Goal: Task Accomplishment & Management: Manage account settings

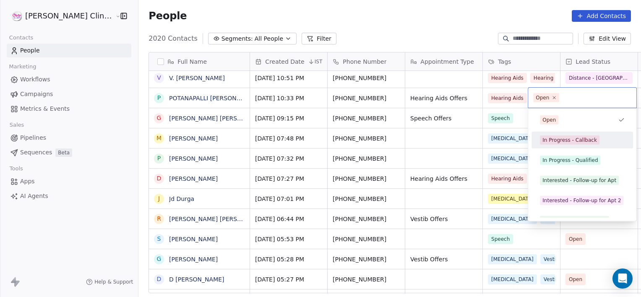
click at [569, 142] on div "In Progress - Callback" at bounding box center [570, 140] width 55 height 8
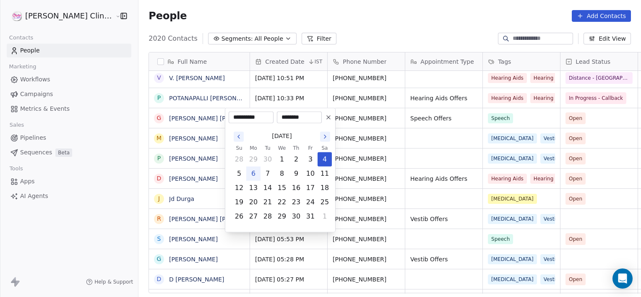
click at [487, 120] on html "[PERSON_NAME] Clinic External Contacts People Marketing Workflows Campaigns Met…" at bounding box center [320, 148] width 641 height 297
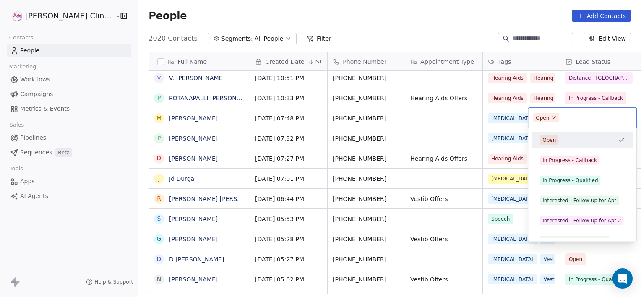
click at [428, 118] on html "[PERSON_NAME] Clinic External Contacts People Marketing Workflows Campaigns Met…" at bounding box center [320, 148] width 641 height 297
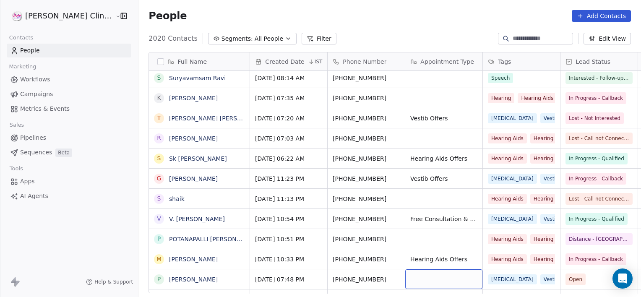
scroll to position [1212, 0]
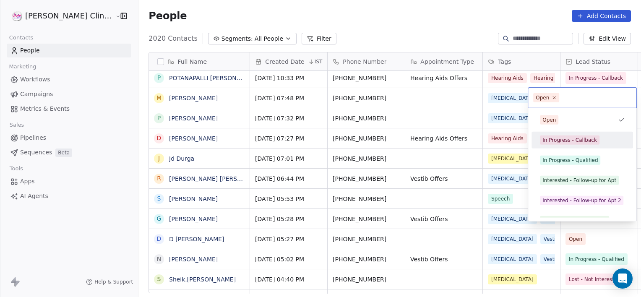
click at [556, 138] on div "In Progress - Callback" at bounding box center [570, 140] width 55 height 8
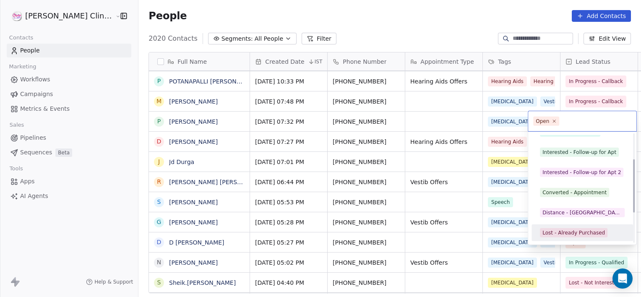
scroll to position [92, 0]
click at [556, 201] on div "Open In Progress - Callback In Progress - Qualified Interested - Follow-up for …" at bounding box center [583, 152] width 102 height 218
click at [573, 229] on div "Lost - Call not Connected" at bounding box center [575, 233] width 64 height 8
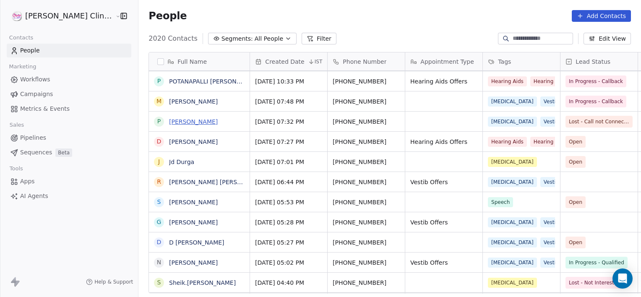
click at [169, 120] on link "[PERSON_NAME]" at bounding box center [193, 121] width 49 height 7
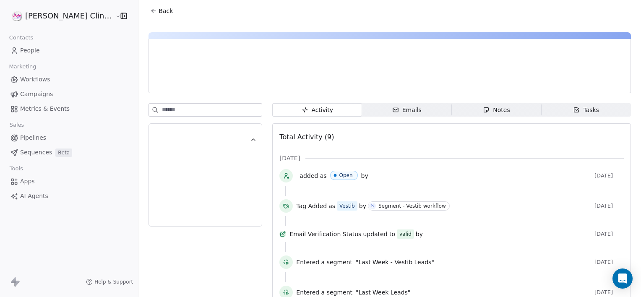
click at [467, 103] on span "Notes Notes" at bounding box center [497, 109] width 90 height 13
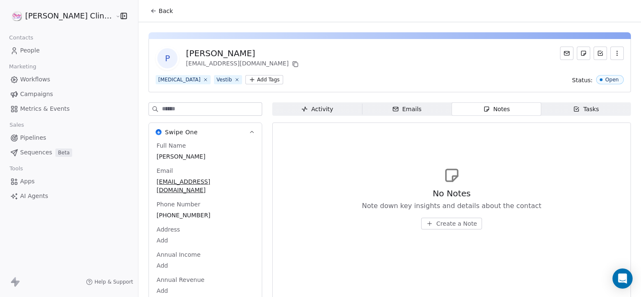
click at [436, 222] on span "Create a Note" at bounding box center [456, 223] width 41 height 8
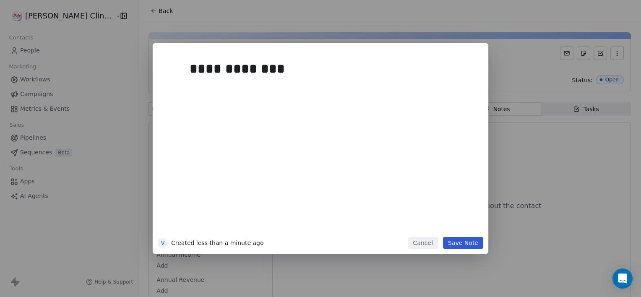
click at [469, 247] on button "Save Note" at bounding box center [463, 243] width 40 height 12
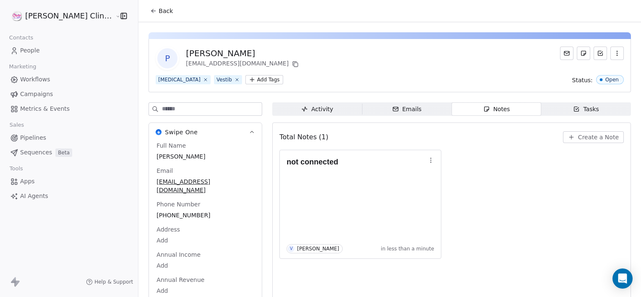
click at [152, 11] on icon at bounding box center [154, 11] width 4 height 0
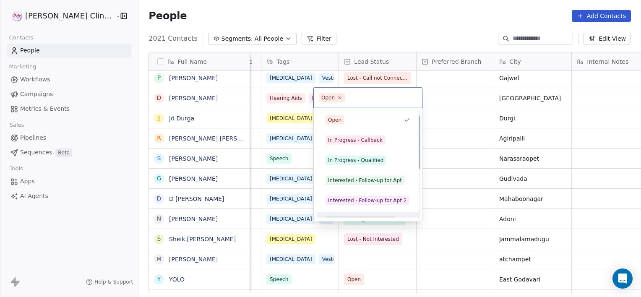
scroll to position [31, 0]
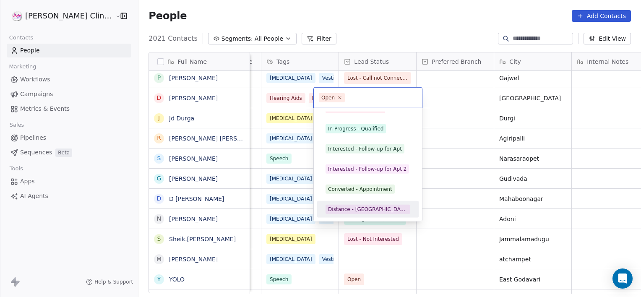
click at [350, 208] on div "Distance - [GEOGRAPHIC_DATA]" at bounding box center [368, 210] width 80 height 8
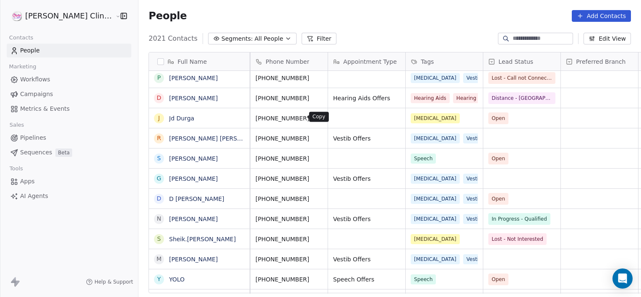
scroll to position [0, 0]
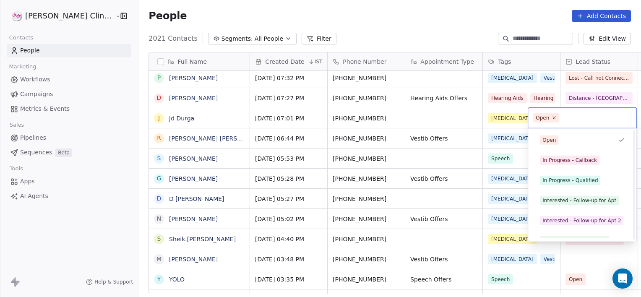
scroll to position [112, 0]
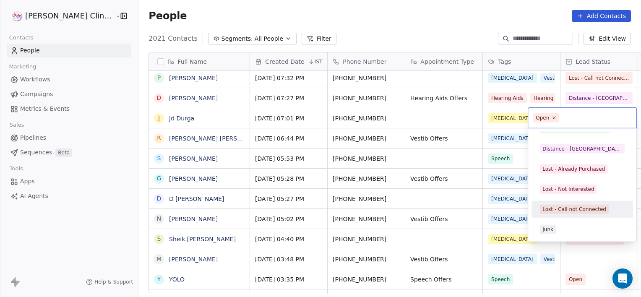
click at [570, 212] on div "Lost - Call not Connected" at bounding box center [575, 210] width 64 height 8
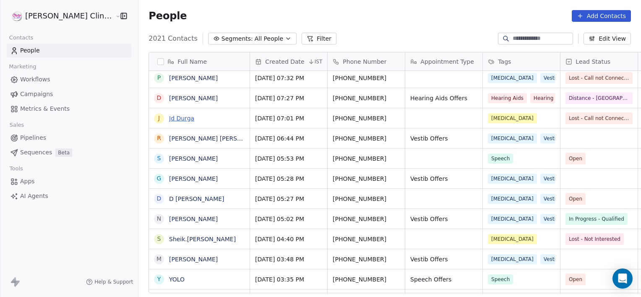
click at [169, 119] on link "Jd Durga" at bounding box center [181, 118] width 25 height 7
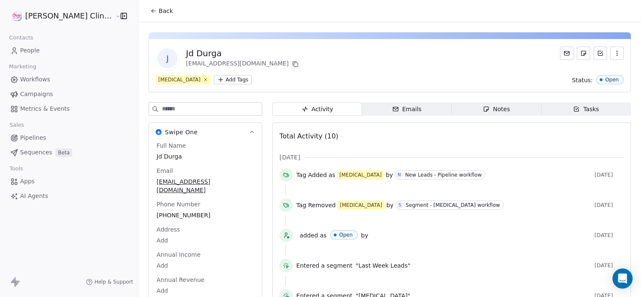
drag, startPoint x: 507, startPoint y: 100, endPoint x: 501, endPoint y: 109, distance: 10.6
click at [501, 109] on div "J Jd Durga [EMAIL_ADDRESS][DOMAIN_NAME] [MEDICAL_DATA] Add Tags Status: Open Sw…" at bounding box center [389, 240] width 503 height 436
click at [501, 109] on span "Notes Notes" at bounding box center [497, 108] width 90 height 13
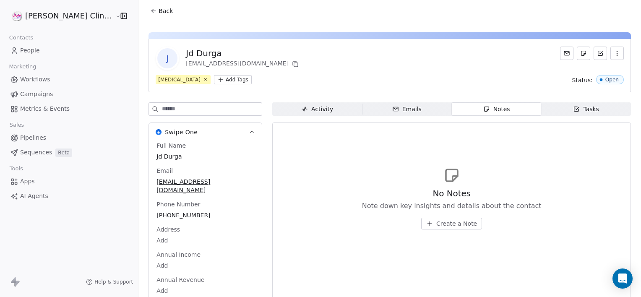
click at [438, 227] on span "Create a Note" at bounding box center [456, 223] width 41 height 8
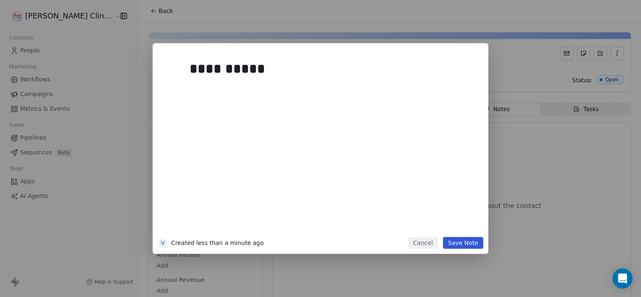
click at [463, 242] on button "Save Note" at bounding box center [463, 243] width 40 height 12
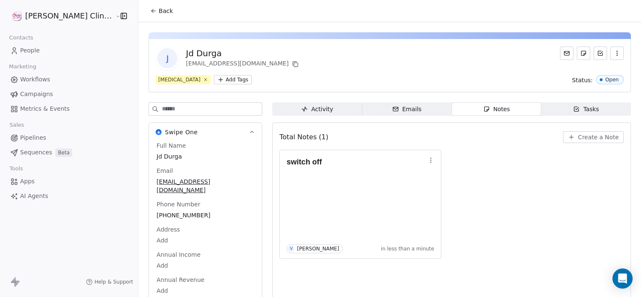
click at [159, 14] on span "Back" at bounding box center [166, 11] width 14 height 8
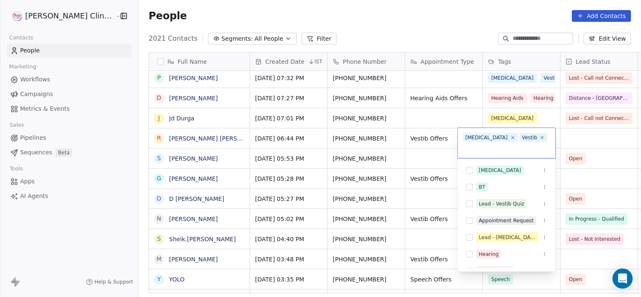
click at [371, 136] on html "[PERSON_NAME] Clinic External Contacts People Marketing Workflows Campaigns Met…" at bounding box center [320, 148] width 641 height 297
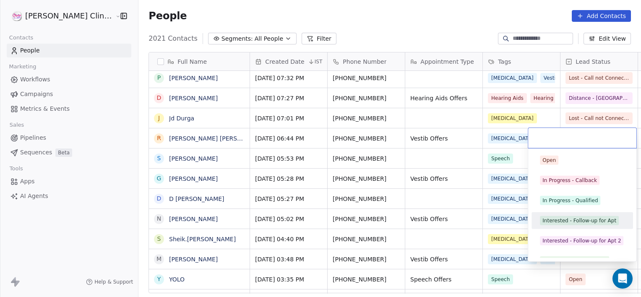
click at [563, 222] on div "Interested - Follow-up for Apt" at bounding box center [580, 221] width 74 height 8
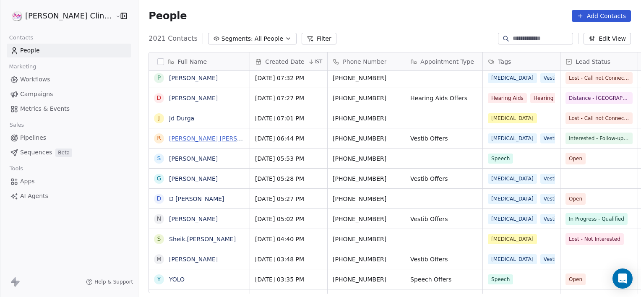
click at [175, 135] on link "[PERSON_NAME] [PERSON_NAME]" at bounding box center [218, 138] width 99 height 7
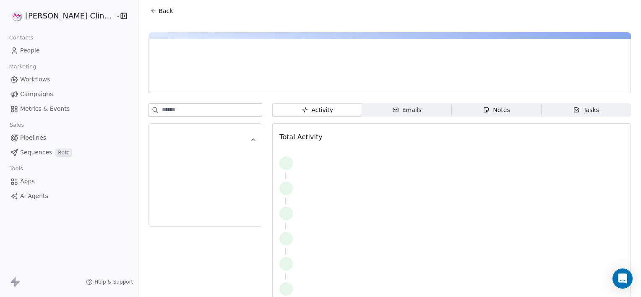
click at [470, 112] on span "Notes Notes" at bounding box center [497, 109] width 90 height 13
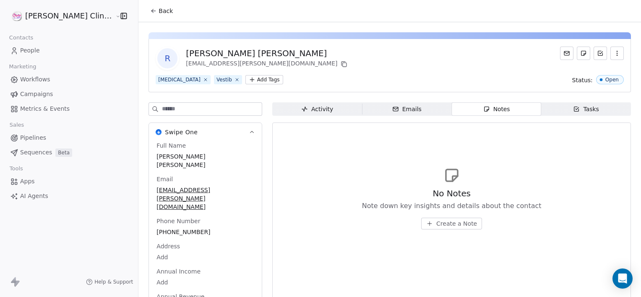
click at [426, 224] on icon "button" at bounding box center [429, 223] width 7 height 7
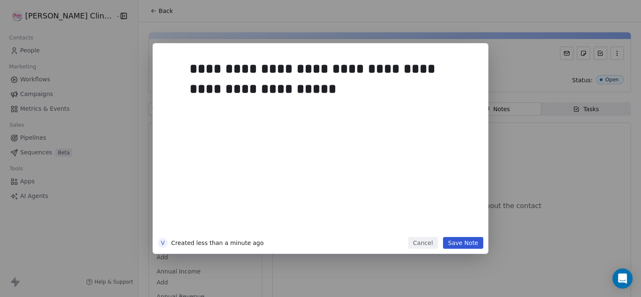
click at [462, 247] on button "Save Note" at bounding box center [463, 243] width 40 height 12
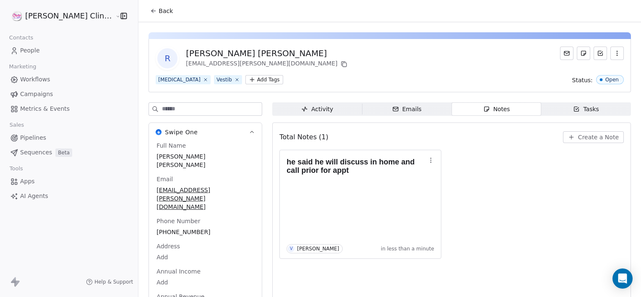
click at [150, 12] on icon at bounding box center [153, 11] width 7 height 7
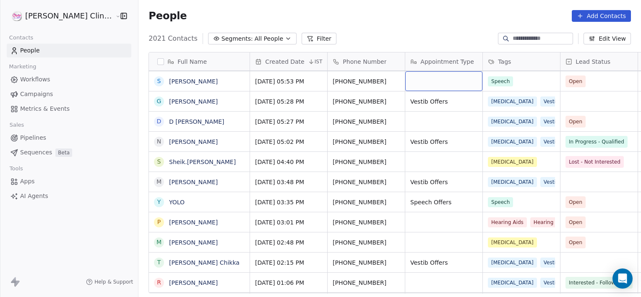
scroll to position [1491, 0]
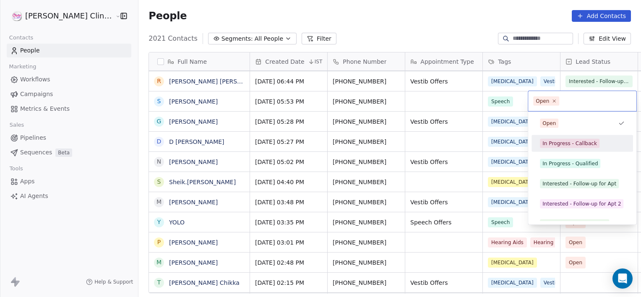
click at [587, 146] on div "In Progress - Callback" at bounding box center [570, 144] width 55 height 8
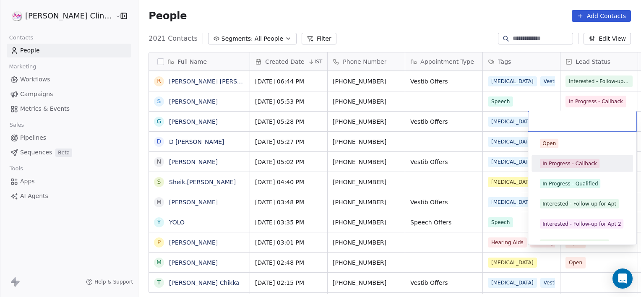
click at [558, 164] on div "In Progress - Callback" at bounding box center [570, 164] width 55 height 8
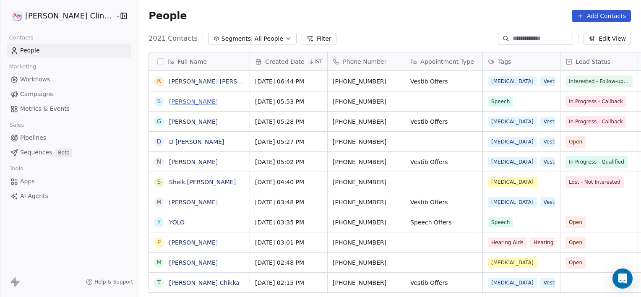
click at [178, 101] on link "[PERSON_NAME]" at bounding box center [193, 101] width 49 height 7
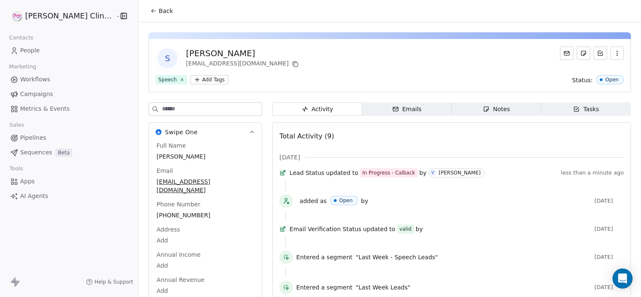
click at [463, 108] on span "Notes Notes" at bounding box center [497, 108] width 90 height 13
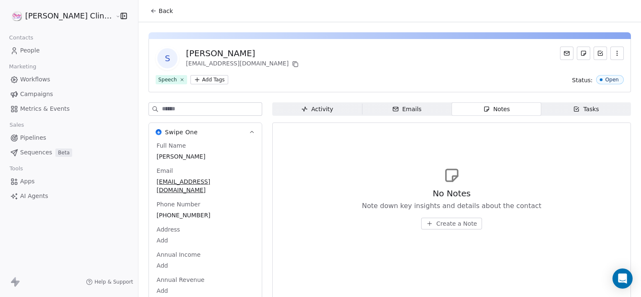
click at [450, 221] on span "Create a Note" at bounding box center [456, 223] width 41 height 8
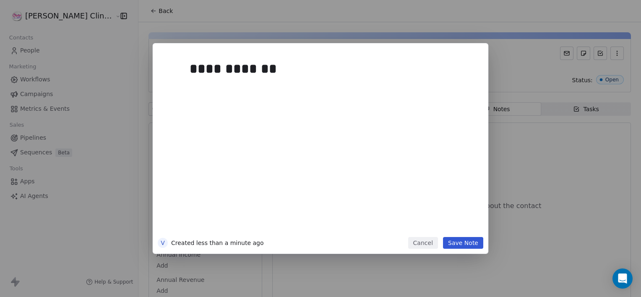
click at [472, 243] on button "Save Note" at bounding box center [463, 243] width 40 height 12
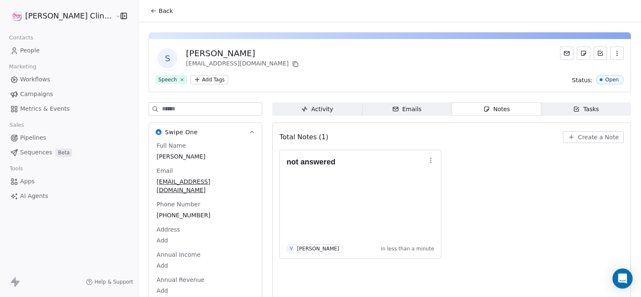
click at [159, 13] on span "Back" at bounding box center [166, 11] width 14 height 8
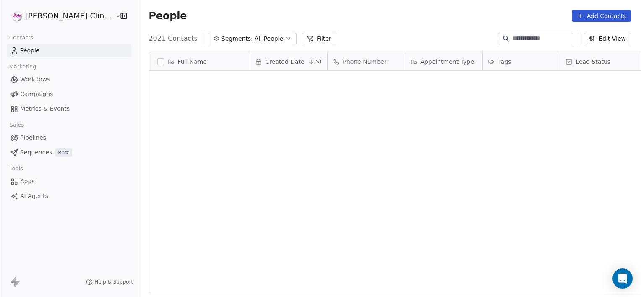
scroll to position [255, 521]
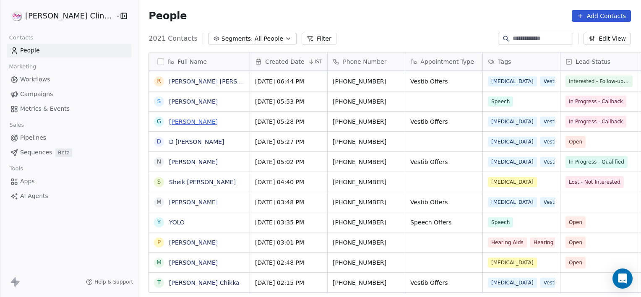
click at [169, 123] on link "[PERSON_NAME]" at bounding box center [193, 121] width 49 height 7
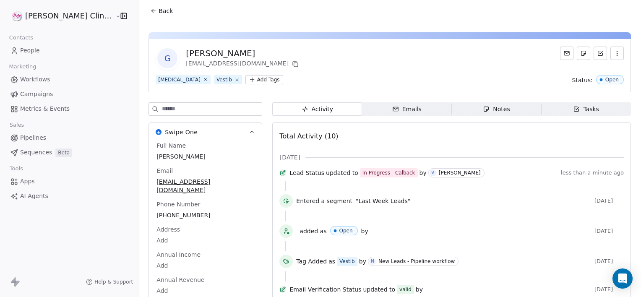
click at [458, 105] on span "Notes Notes" at bounding box center [497, 108] width 90 height 13
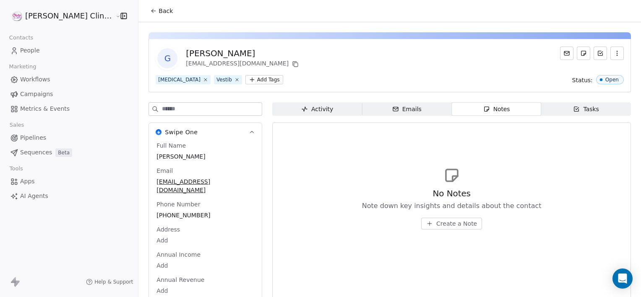
click at [159, 9] on span "Back" at bounding box center [166, 11] width 14 height 8
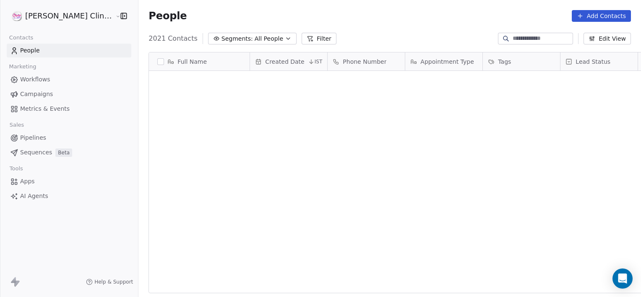
scroll to position [255, 521]
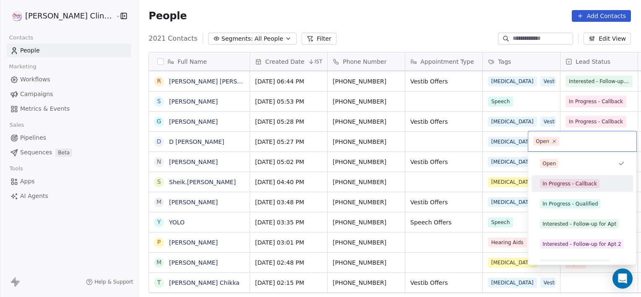
click at [572, 179] on span "In Progress - Callback" at bounding box center [570, 183] width 60 height 9
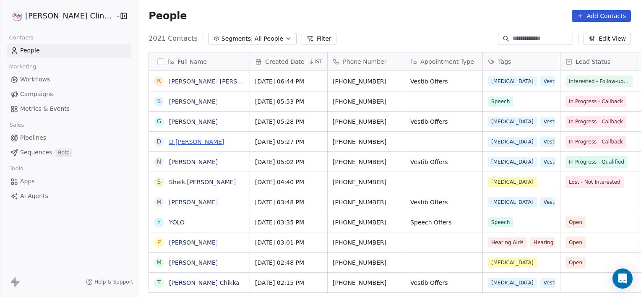
click at [169, 141] on link "D [PERSON_NAME]" at bounding box center [196, 141] width 55 height 7
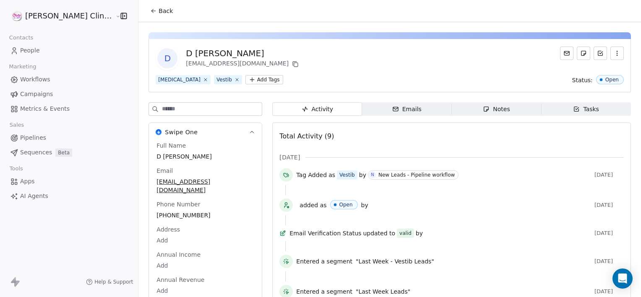
click at [483, 112] on div "Notes" at bounding box center [496, 109] width 27 height 9
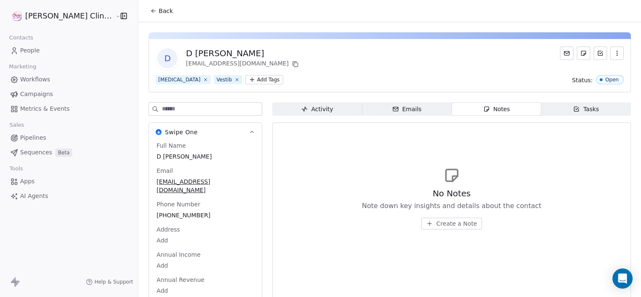
click at [451, 228] on button "Create a Note" at bounding box center [451, 224] width 61 height 12
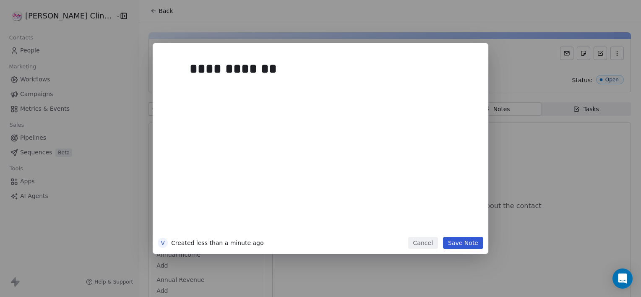
click at [470, 240] on button "Save Note" at bounding box center [463, 243] width 40 height 12
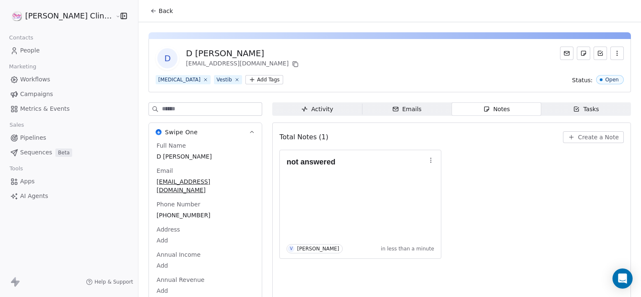
click at [159, 11] on span "Back" at bounding box center [166, 11] width 14 height 8
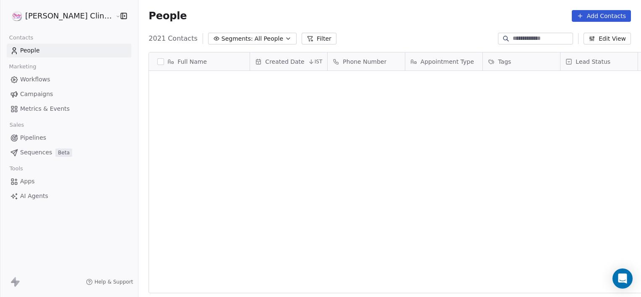
scroll to position [255, 521]
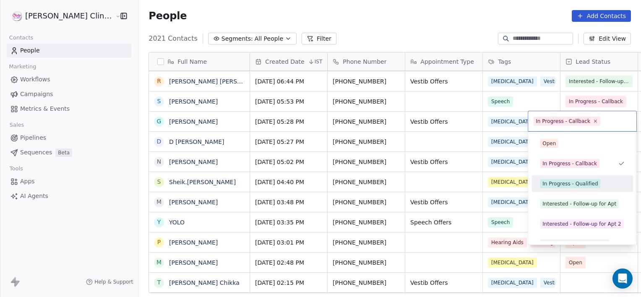
click at [558, 186] on div "In Progress - Qualified" at bounding box center [570, 184] width 55 height 8
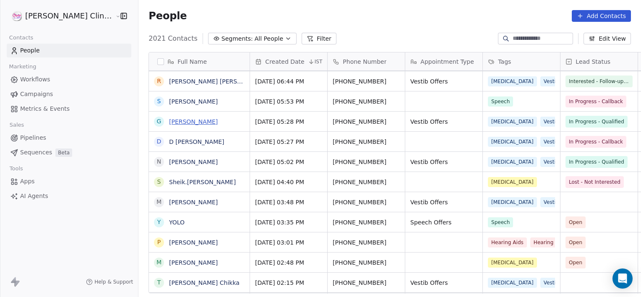
click at [169, 120] on link "[PERSON_NAME]" at bounding box center [193, 121] width 49 height 7
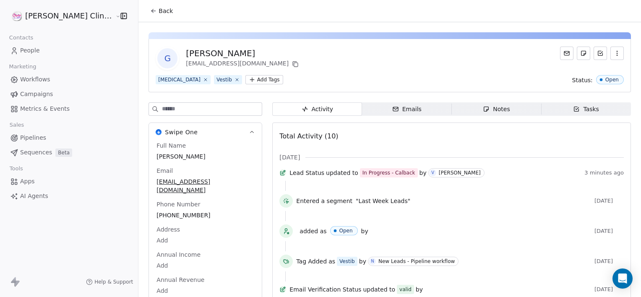
click at [494, 110] on div "Notes" at bounding box center [496, 109] width 27 height 9
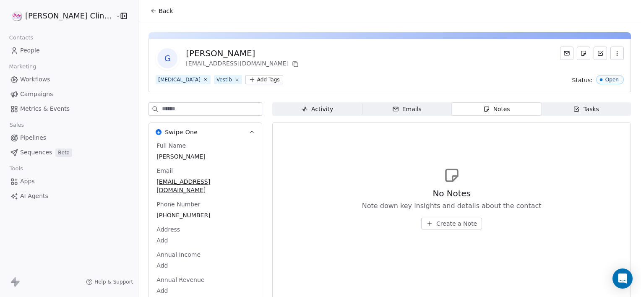
click at [448, 223] on span "Create a Note" at bounding box center [456, 223] width 41 height 8
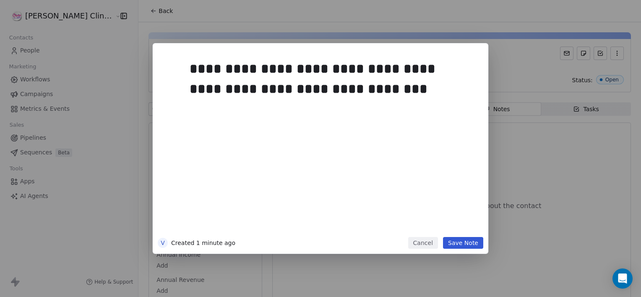
click at [452, 245] on button "Save Note" at bounding box center [463, 243] width 40 height 12
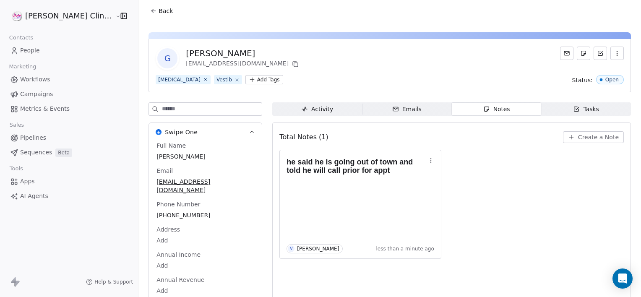
click at [159, 8] on span "Back" at bounding box center [166, 11] width 14 height 8
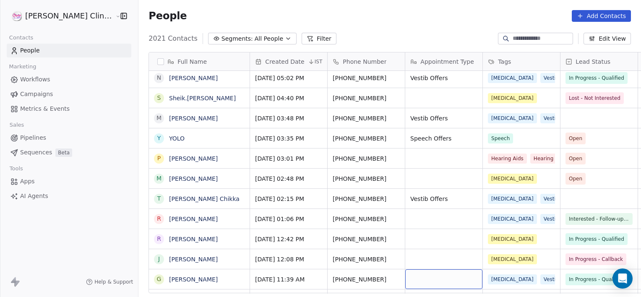
scroll to position [1595, 0]
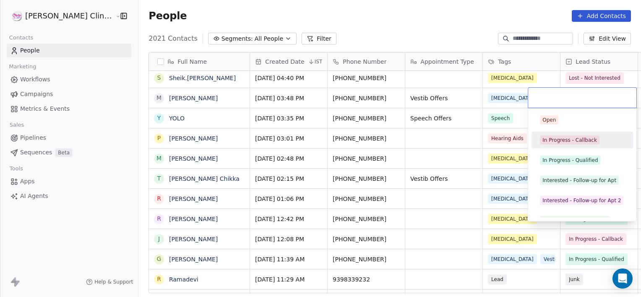
click at [554, 138] on div "In Progress - Callback" at bounding box center [570, 140] width 55 height 8
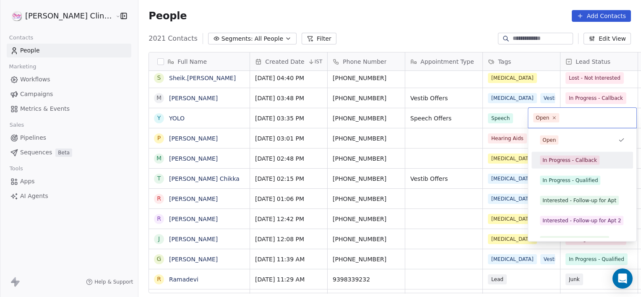
click at [571, 154] on div "In Progress - Callback" at bounding box center [582, 160] width 95 height 13
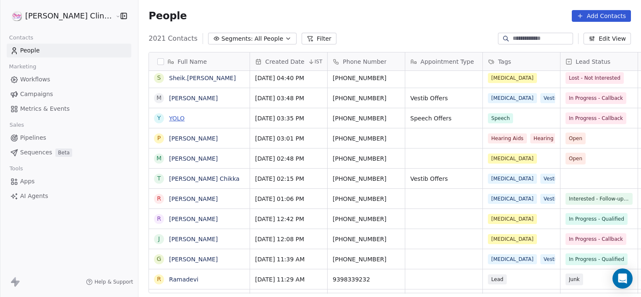
click at [169, 117] on link "YOLO" at bounding box center [177, 118] width 16 height 7
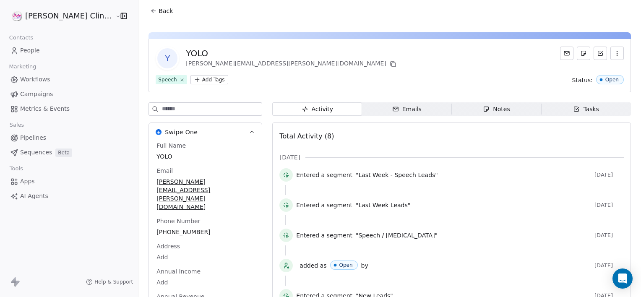
click at [468, 110] on span "Notes Notes" at bounding box center [497, 108] width 90 height 13
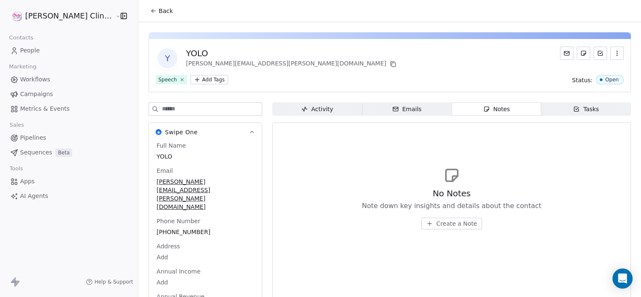
click at [436, 223] on span "Create a Note" at bounding box center [456, 223] width 41 height 8
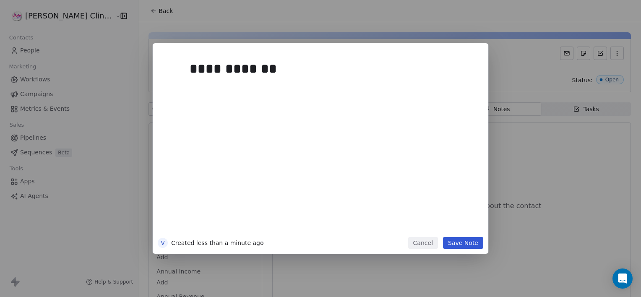
click at [458, 246] on button "Save Note" at bounding box center [463, 243] width 40 height 12
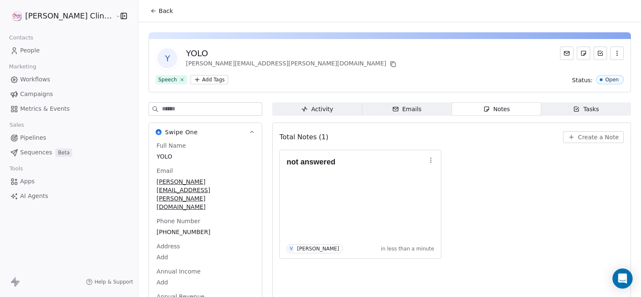
click at [150, 10] on icon at bounding box center [153, 11] width 7 height 7
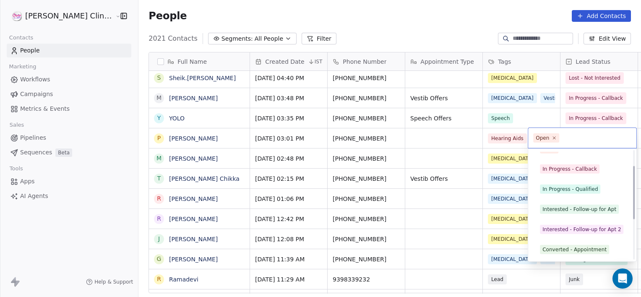
scroll to position [31, 0]
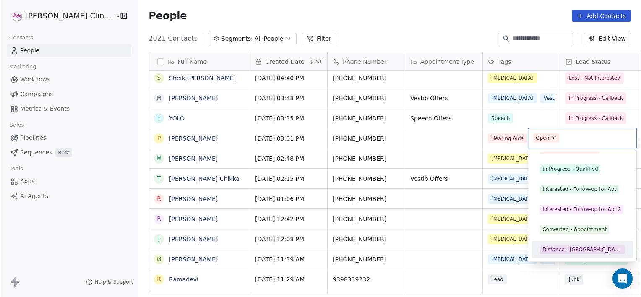
click at [564, 252] on div "Distance - [GEOGRAPHIC_DATA]" at bounding box center [583, 250] width 80 height 8
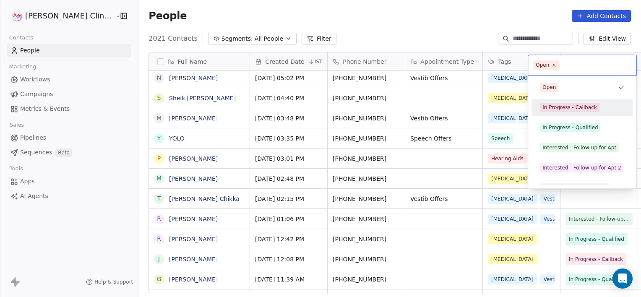
click at [566, 104] on div "In Progress - Callback" at bounding box center [570, 108] width 55 height 8
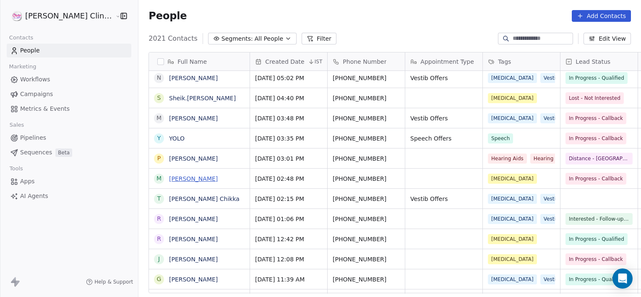
click at [190, 178] on link "[PERSON_NAME]" at bounding box center [193, 178] width 49 height 7
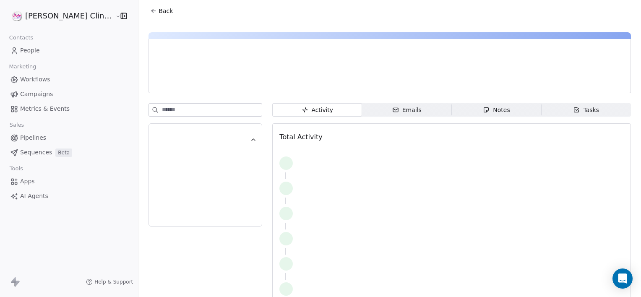
click at [483, 111] on div "Notes" at bounding box center [496, 110] width 27 height 9
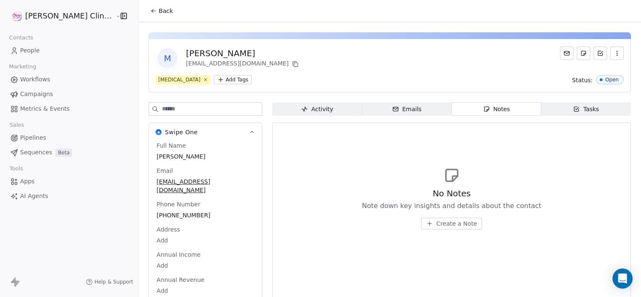
click at [458, 227] on span "Create a Note" at bounding box center [456, 223] width 41 height 8
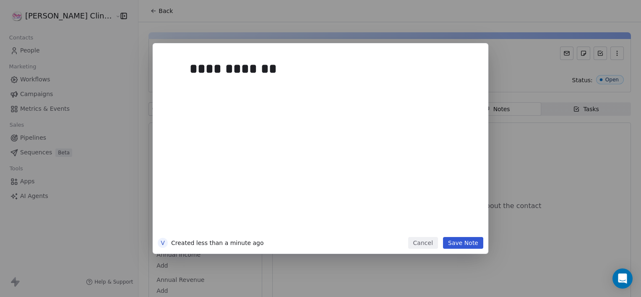
click at [465, 237] on div "**********" at bounding box center [331, 142] width 292 height 189
click at [463, 243] on button "Save Note" at bounding box center [463, 243] width 40 height 12
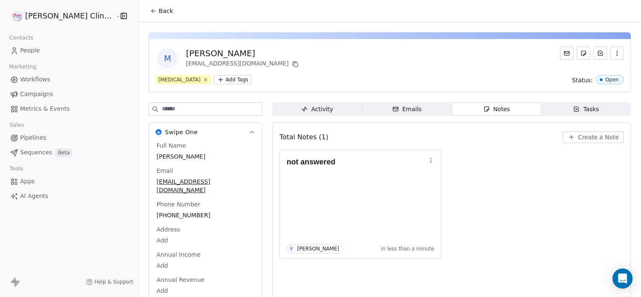
click at [159, 8] on span "Back" at bounding box center [166, 11] width 14 height 8
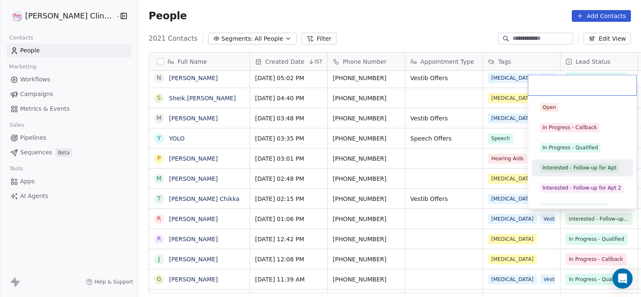
click at [564, 166] on div "Interested - Follow-up for Apt" at bounding box center [580, 168] width 74 height 8
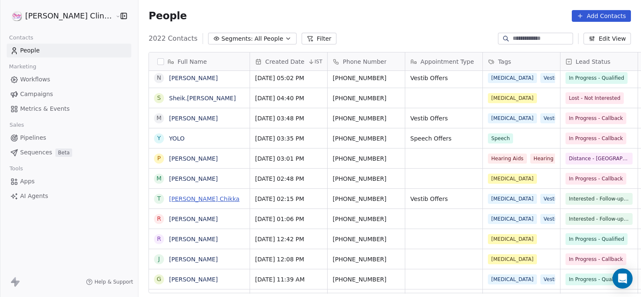
click at [169, 196] on link "[PERSON_NAME] Chikka" at bounding box center [204, 199] width 70 height 7
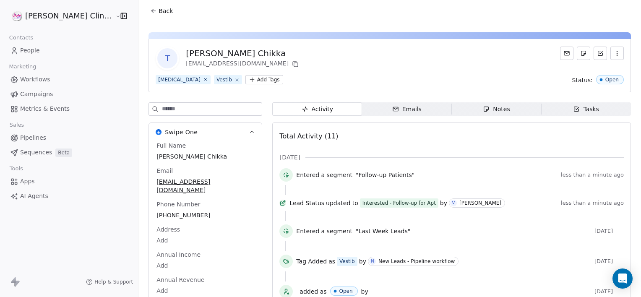
click at [467, 111] on span "Notes Notes" at bounding box center [497, 108] width 90 height 13
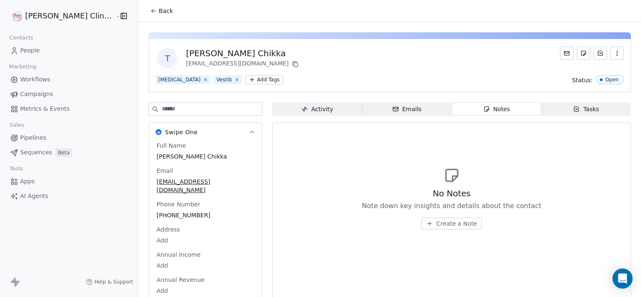
click at [436, 220] on span "Create a Note" at bounding box center [456, 223] width 41 height 8
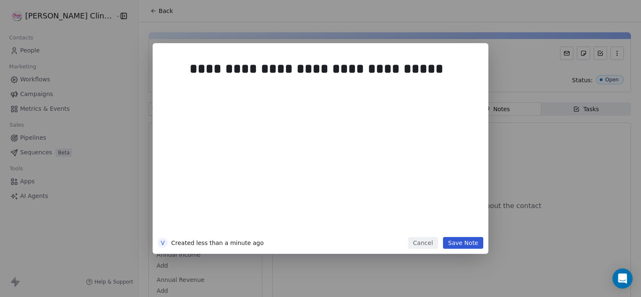
click at [458, 245] on button "Save Note" at bounding box center [463, 243] width 40 height 12
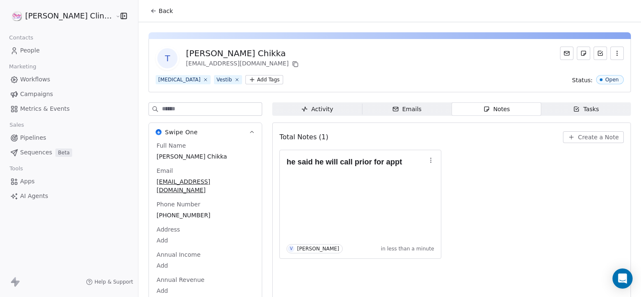
click at [149, 10] on button "Back" at bounding box center [161, 10] width 33 height 15
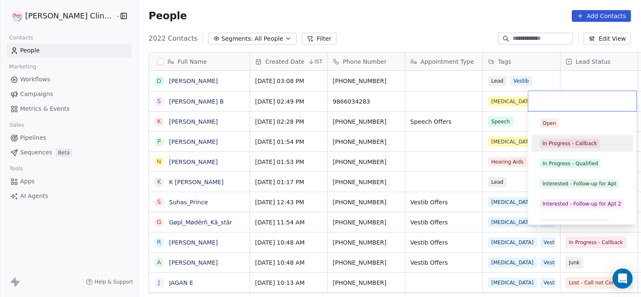
click at [570, 146] on div "In Progress - Callback" at bounding box center [570, 144] width 55 height 8
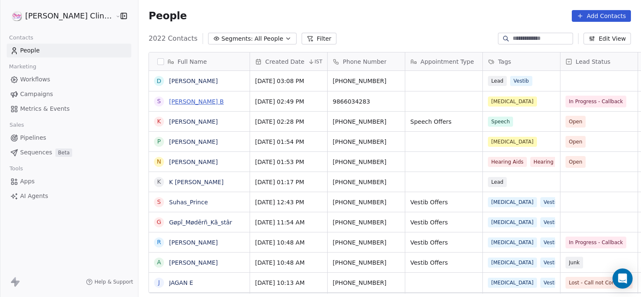
click at [169, 102] on link "[PERSON_NAME] B" at bounding box center [196, 101] width 55 height 7
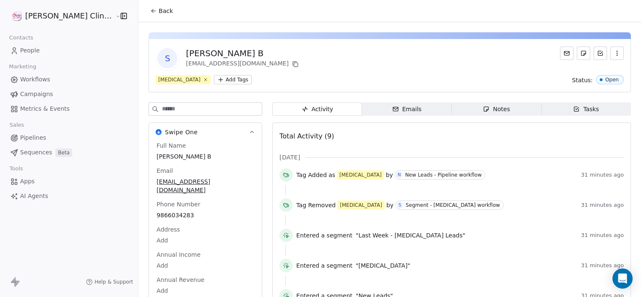
click at [507, 106] on span "Notes Notes" at bounding box center [497, 108] width 90 height 13
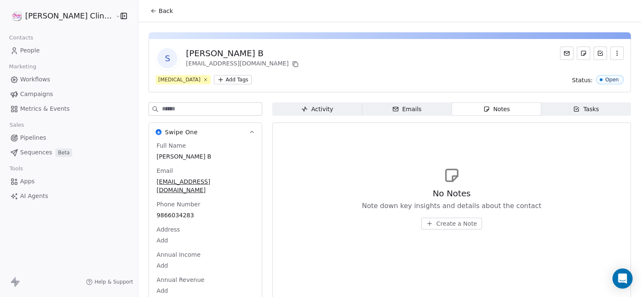
click at [449, 225] on span "Create a Note" at bounding box center [456, 223] width 41 height 8
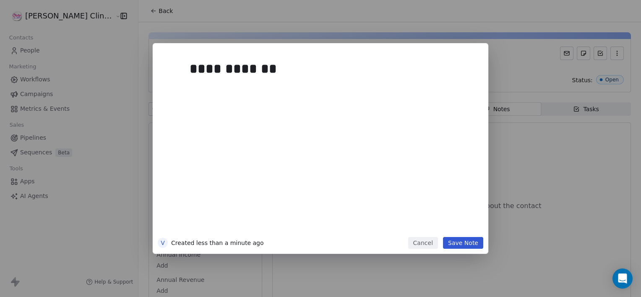
click at [467, 246] on button "Save Note" at bounding box center [463, 243] width 40 height 12
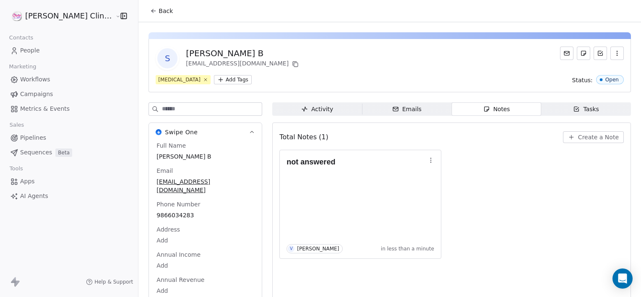
click at [159, 11] on span "Back" at bounding box center [166, 11] width 14 height 8
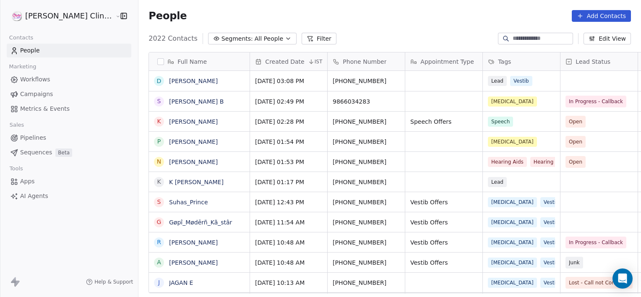
scroll to position [7, 7]
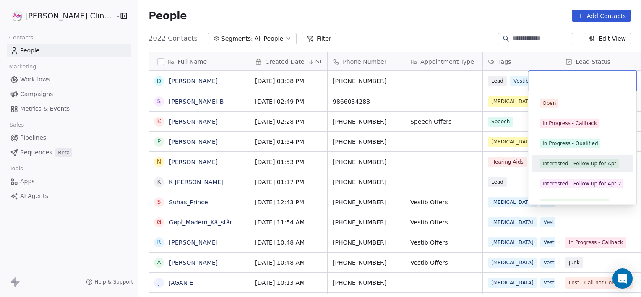
click at [562, 170] on div "Interested - Follow-up for Apt" at bounding box center [583, 163] width 102 height 17
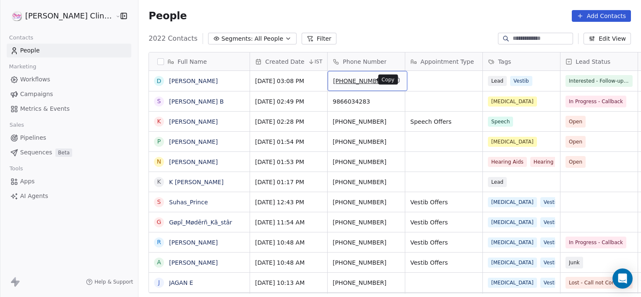
click at [392, 77] on button "grid" at bounding box center [397, 80] width 10 height 10
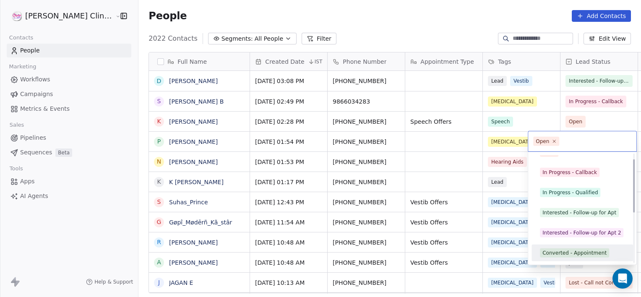
scroll to position [112, 0]
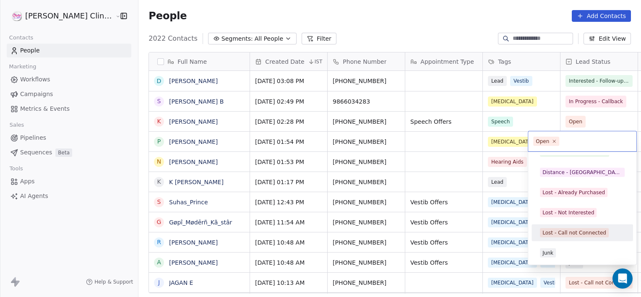
click at [542, 233] on span "Lost - Call not Connected" at bounding box center [574, 232] width 69 height 9
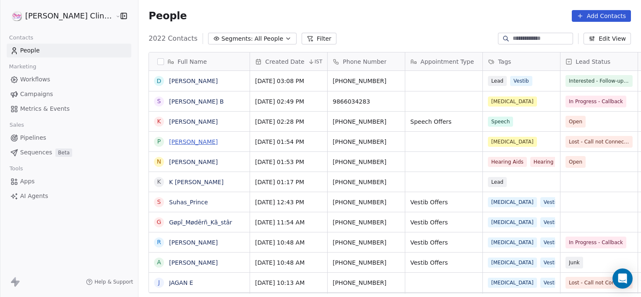
click at [177, 139] on link "[PERSON_NAME]" at bounding box center [193, 141] width 49 height 7
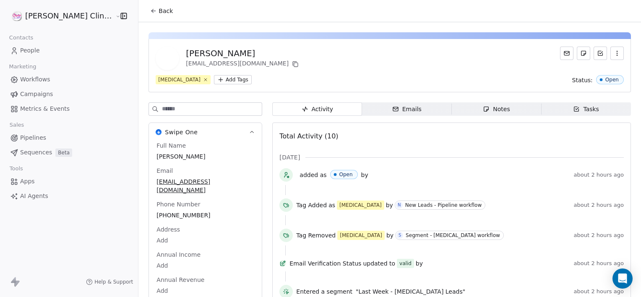
click at [491, 105] on div "Notes" at bounding box center [496, 109] width 27 height 9
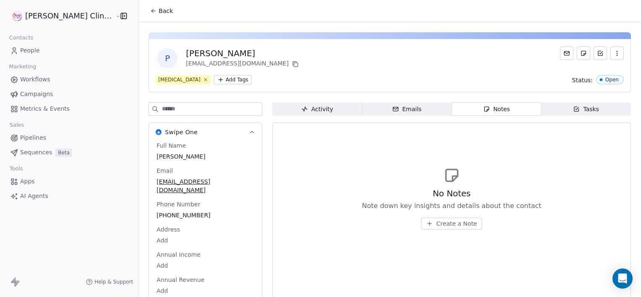
click at [436, 221] on span "Create a Note" at bounding box center [456, 223] width 41 height 8
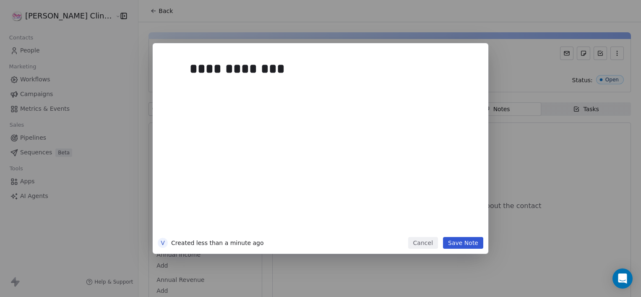
click at [473, 238] on button "Save Note" at bounding box center [463, 243] width 40 height 12
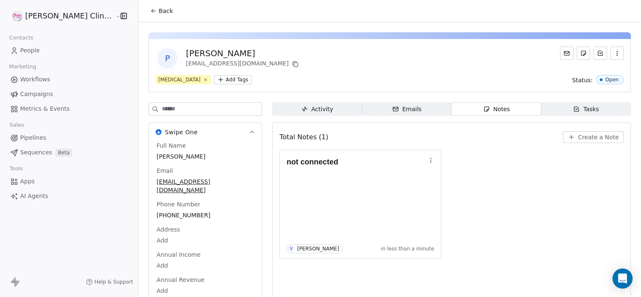
click at [145, 15] on button "Back" at bounding box center [161, 10] width 33 height 15
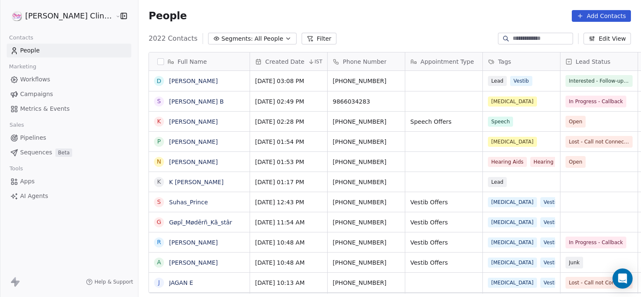
scroll to position [255, 521]
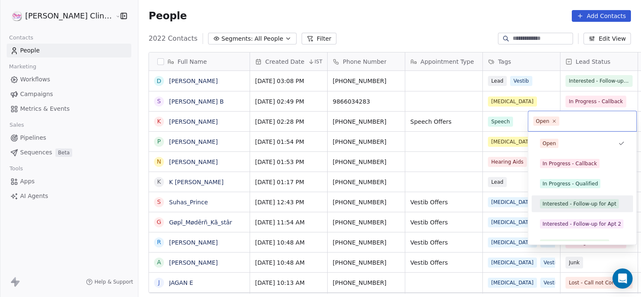
click at [547, 205] on div "Interested - Follow-up for Apt" at bounding box center [580, 204] width 74 height 8
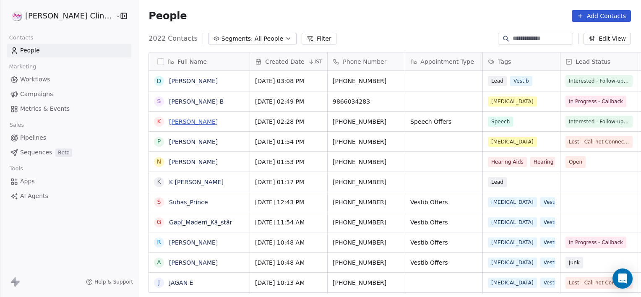
click at [190, 123] on link "[PERSON_NAME]" at bounding box center [193, 121] width 49 height 7
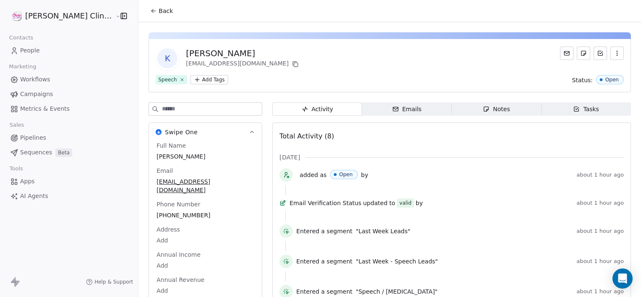
click at [469, 109] on span "Notes Notes" at bounding box center [497, 108] width 90 height 13
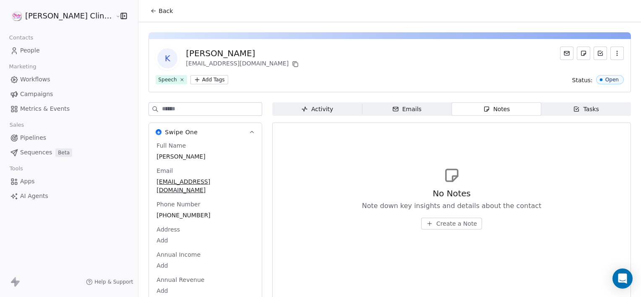
click at [444, 220] on span "Create a Note" at bounding box center [456, 223] width 41 height 8
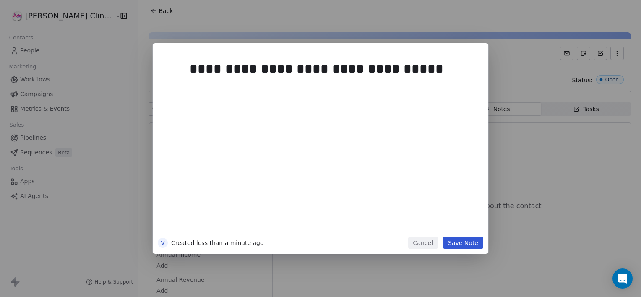
click at [466, 245] on button "Save Note" at bounding box center [463, 243] width 40 height 12
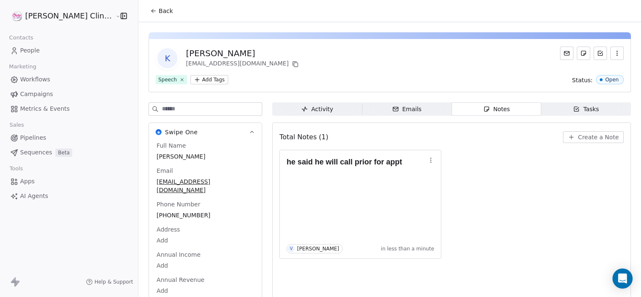
click at [159, 11] on span "Back" at bounding box center [166, 11] width 14 height 8
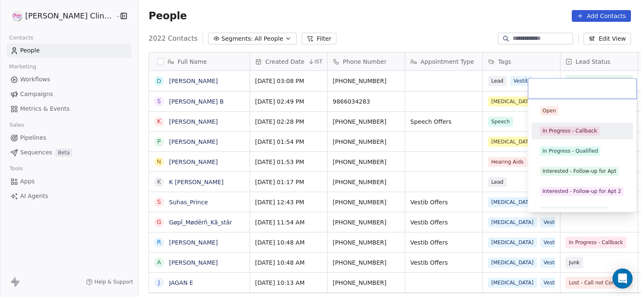
click at [575, 133] on div "In Progress - Callback" at bounding box center [570, 131] width 55 height 8
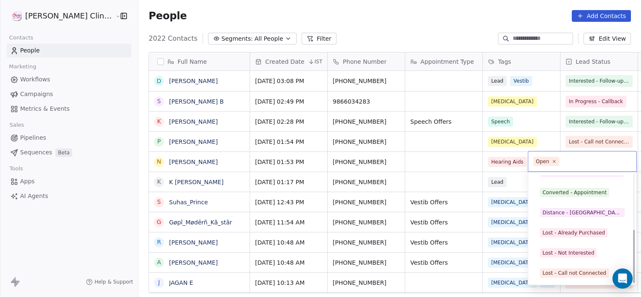
scroll to position [112, 0]
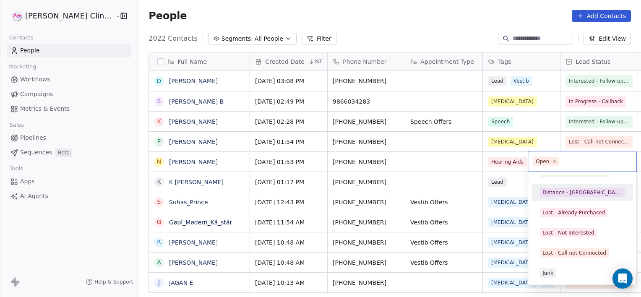
click at [589, 187] on div "Distance - [GEOGRAPHIC_DATA]" at bounding box center [582, 192] width 95 height 13
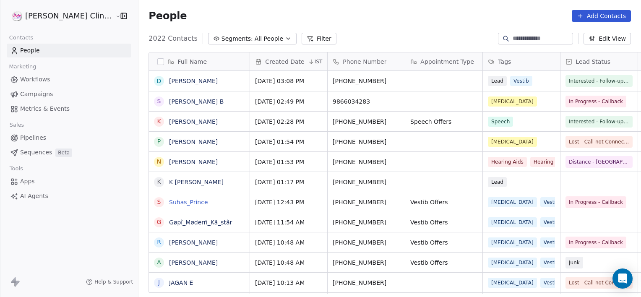
click at [170, 201] on link "Suhas_Prince" at bounding box center [188, 202] width 39 height 7
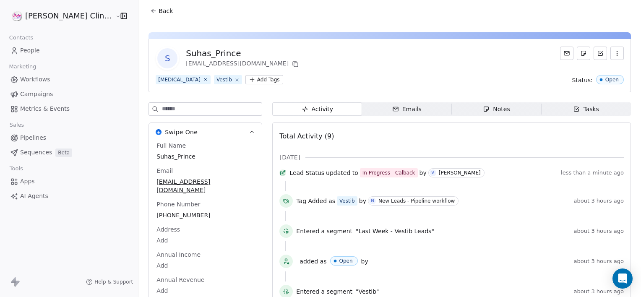
click at [509, 104] on span "Notes Notes" at bounding box center [497, 108] width 90 height 13
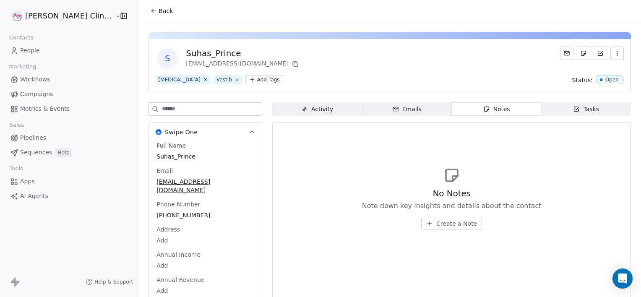
click at [436, 223] on span "Create a Note" at bounding box center [456, 223] width 41 height 8
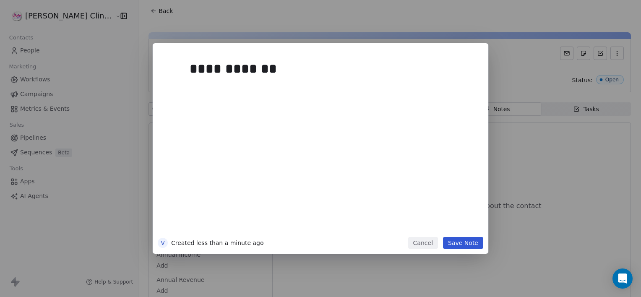
click at [465, 240] on button "Save Note" at bounding box center [463, 243] width 40 height 12
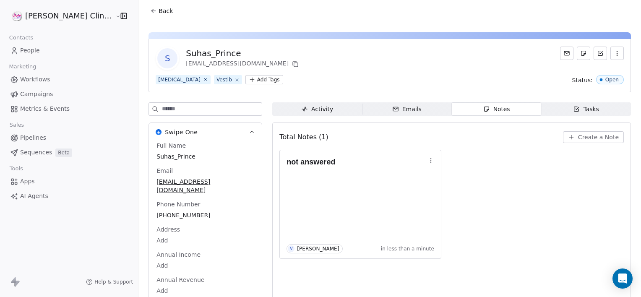
click at [159, 11] on span "Back" at bounding box center [166, 11] width 14 height 8
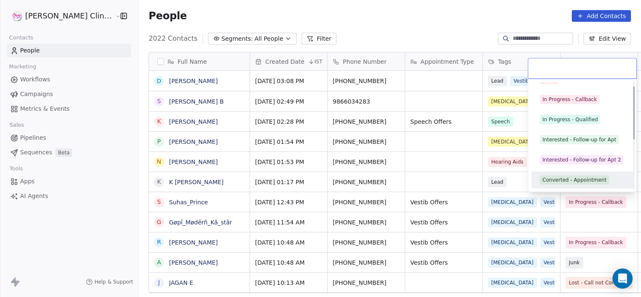
scroll to position [112, 0]
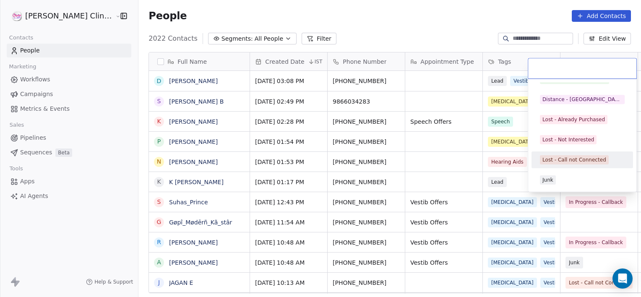
click at [576, 159] on div "Lost - Call not Connected" at bounding box center [575, 160] width 64 height 8
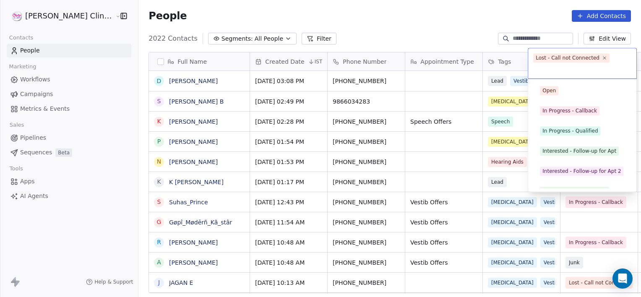
scroll to position [92, 0]
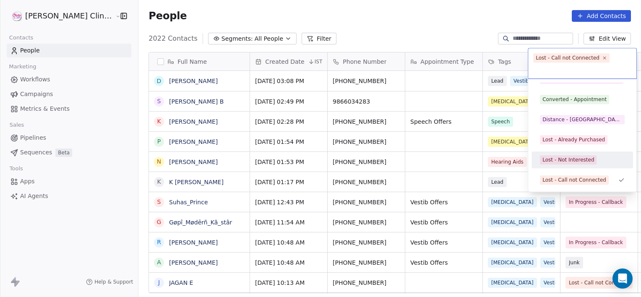
click at [511, 183] on html "[PERSON_NAME] Clinic External Contacts People Marketing Workflows Campaigns Met…" at bounding box center [320, 148] width 641 height 297
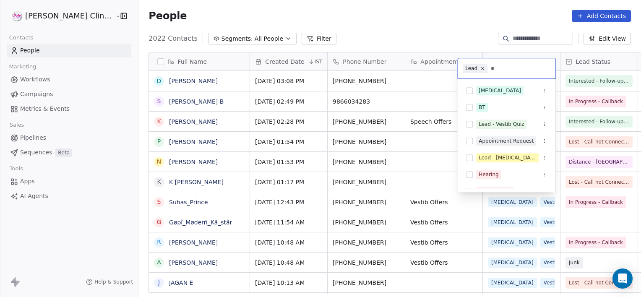
scroll to position [28, 0]
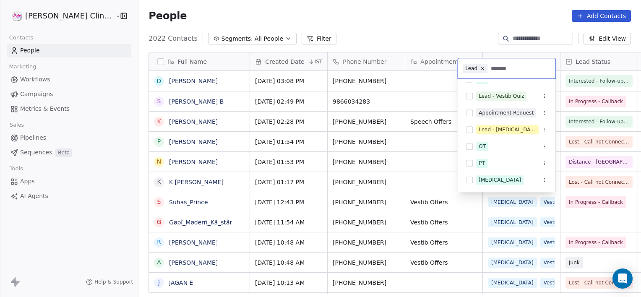
type input "********"
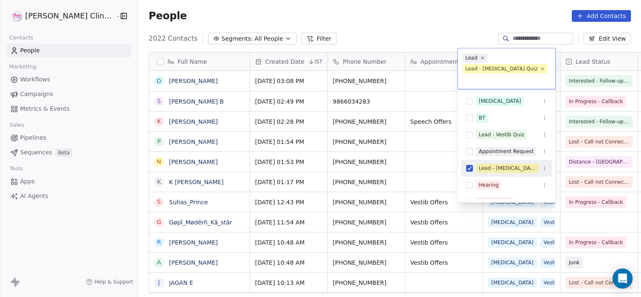
click at [544, 64] on span "Lead - [MEDICAL_DATA] Quiz" at bounding box center [505, 68] width 85 height 9
click at [543, 68] on icon at bounding box center [542, 69] width 3 height 3
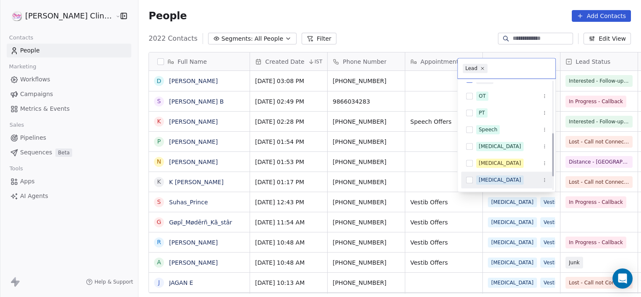
scroll to position [146, 0]
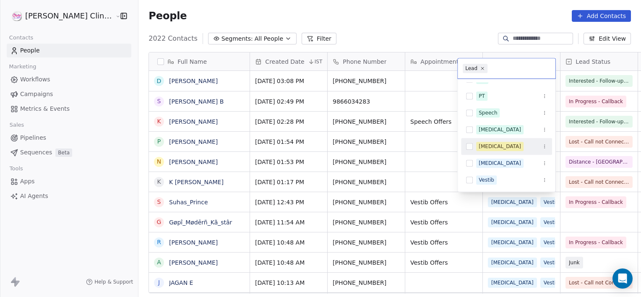
click at [501, 152] on div "[MEDICAL_DATA]" at bounding box center [506, 146] width 91 height 13
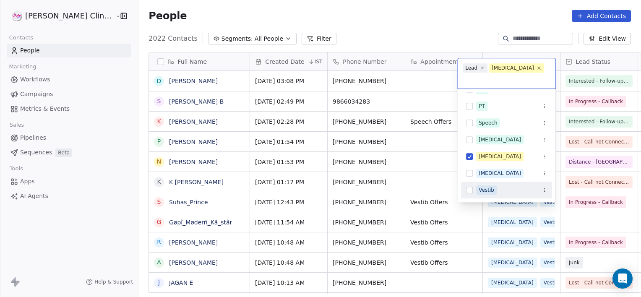
click at [575, 184] on html "[PERSON_NAME] Clinic External Contacts People Marketing Workflows Campaigns Met…" at bounding box center [320, 148] width 641 height 297
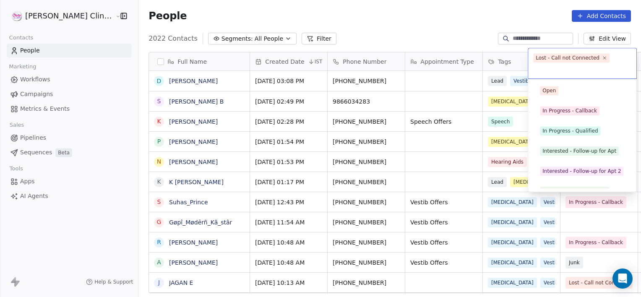
scroll to position [92, 0]
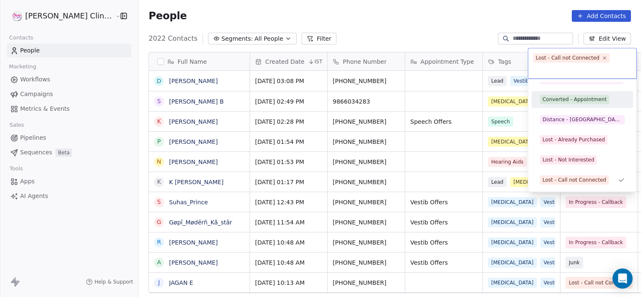
click at [593, 105] on div "Converted - Appointment" at bounding box center [582, 99] width 95 height 13
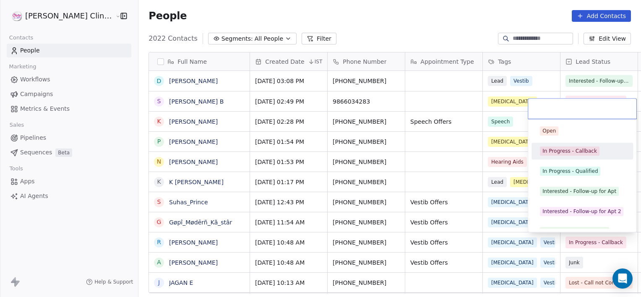
click at [568, 158] on div "In Progress - Callback" at bounding box center [583, 151] width 102 height 17
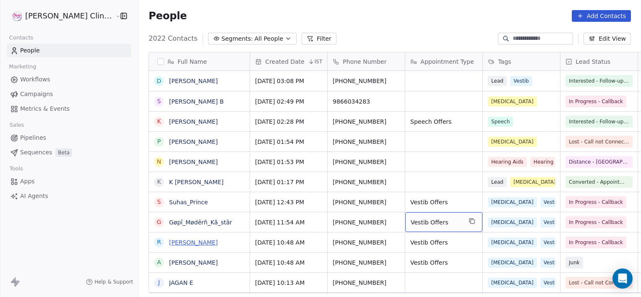
click at [176, 240] on link "[PERSON_NAME]" at bounding box center [193, 242] width 49 height 7
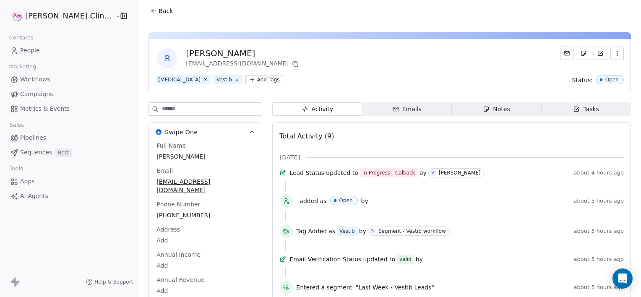
click at [500, 114] on span "Notes Notes" at bounding box center [497, 108] width 90 height 13
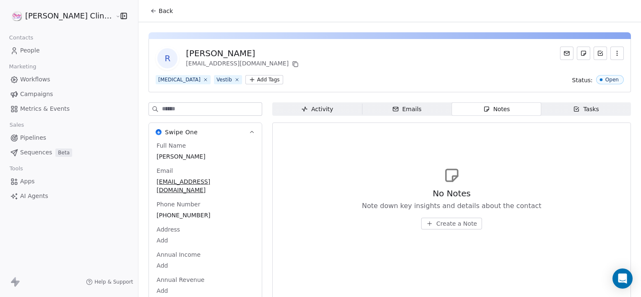
click at [436, 219] on span "Create a Note" at bounding box center [456, 223] width 41 height 8
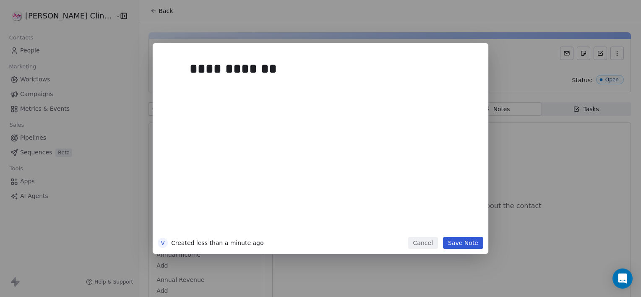
click at [474, 242] on button "Save Note" at bounding box center [463, 243] width 40 height 12
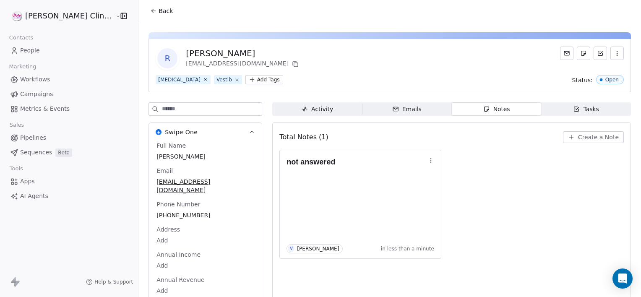
click at [159, 7] on span "Back" at bounding box center [166, 11] width 14 height 8
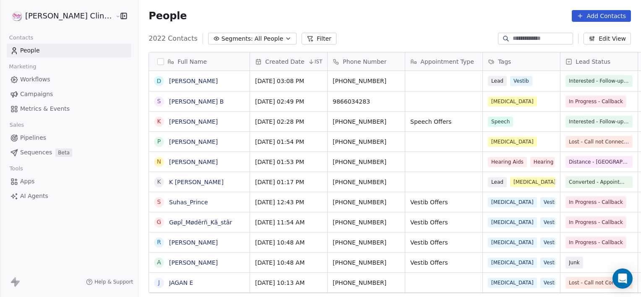
scroll to position [255, 521]
click at [540, 40] on input at bounding box center [542, 38] width 59 height 8
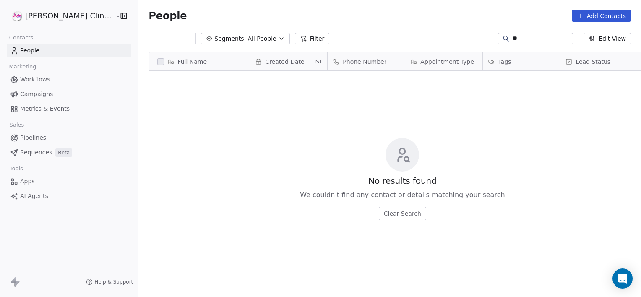
type input "*"
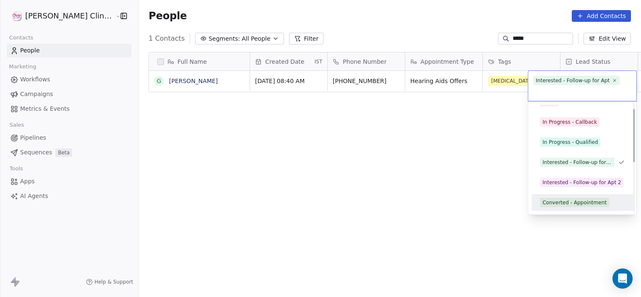
scroll to position [31, 0]
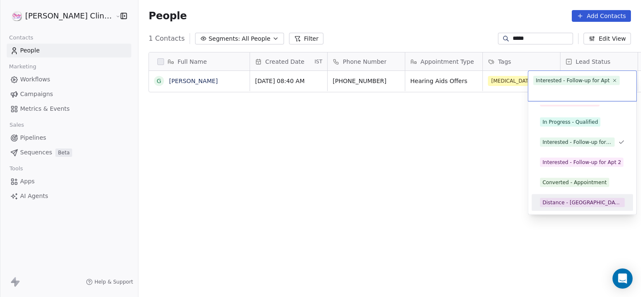
click at [578, 180] on div "Converted - Appointment" at bounding box center [575, 183] width 64 height 8
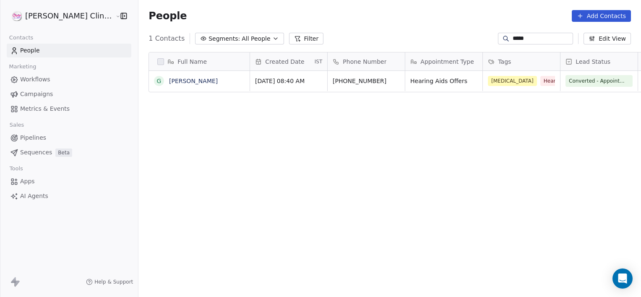
click at [527, 39] on input "*****" at bounding box center [542, 38] width 59 height 8
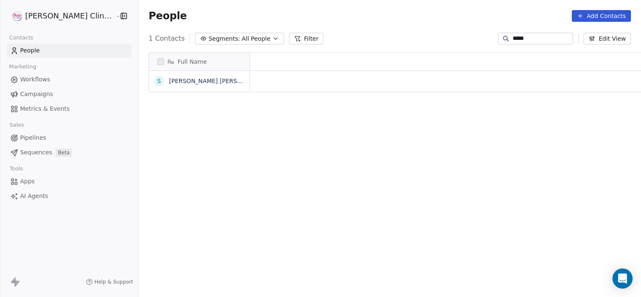
scroll to position [255, 521]
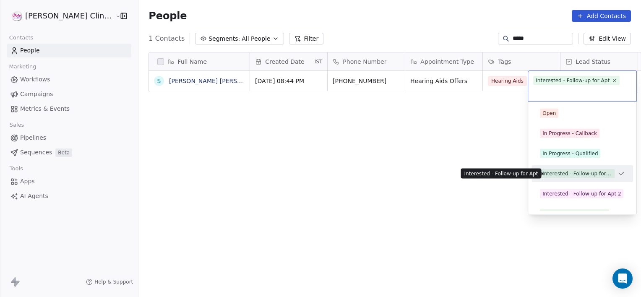
click at [572, 172] on div "Interested - Follow-up for Apt" at bounding box center [578, 174] width 70 height 8
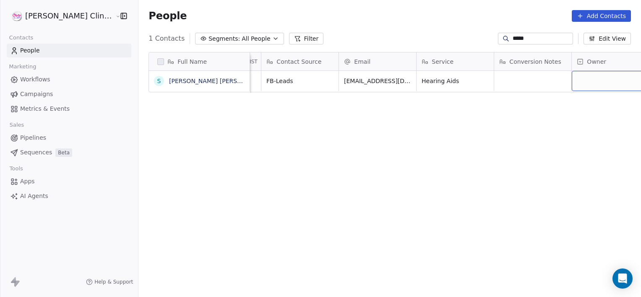
scroll to position [0, 785]
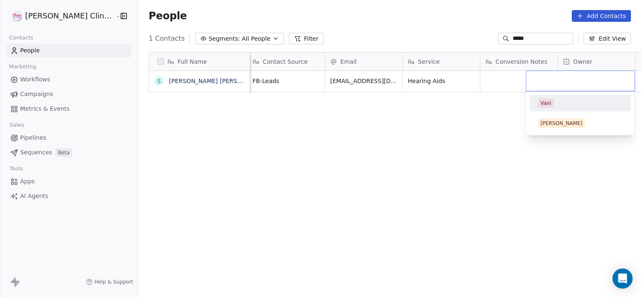
click at [560, 109] on div "Vani" at bounding box center [580, 103] width 95 height 13
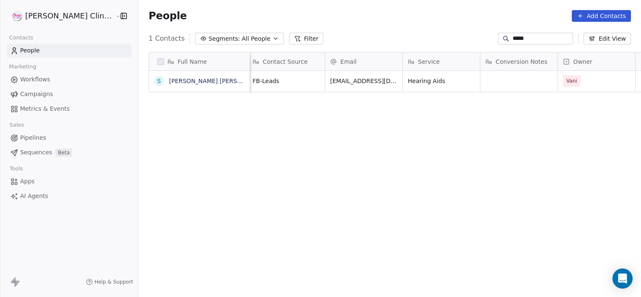
click at [530, 37] on input "*****" at bounding box center [542, 38] width 59 height 8
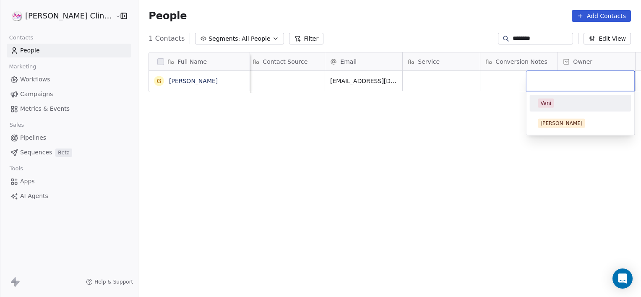
click at [558, 97] on div "Vani" at bounding box center [580, 103] width 95 height 13
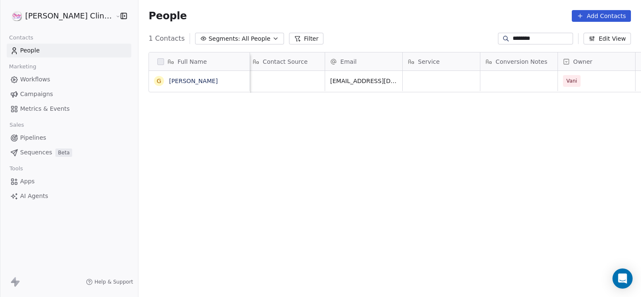
click at [556, 35] on input "********" at bounding box center [542, 38] width 59 height 8
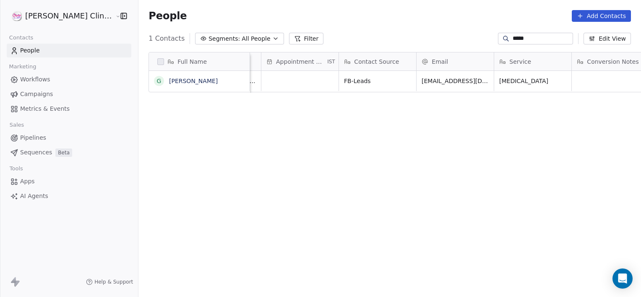
scroll to position [0, 765]
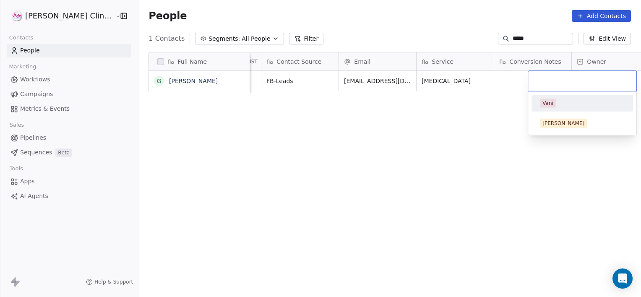
click at [582, 99] on div "Vani" at bounding box center [582, 103] width 85 height 9
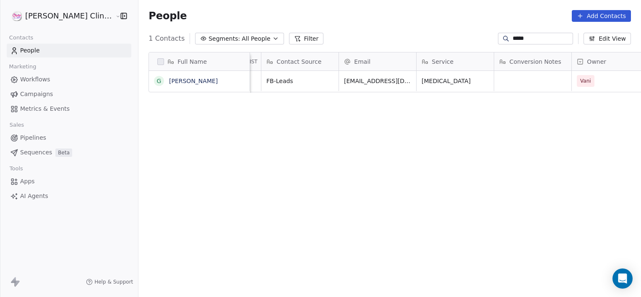
click at [525, 37] on input "*****" at bounding box center [542, 38] width 59 height 8
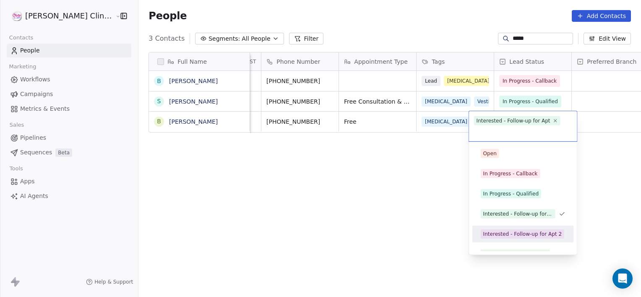
scroll to position [11, 0]
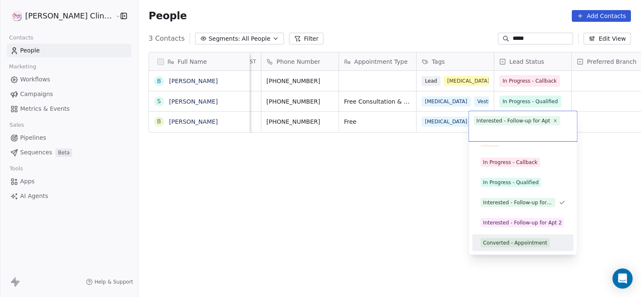
click at [514, 240] on div "Converted - Appointment" at bounding box center [515, 243] width 64 height 8
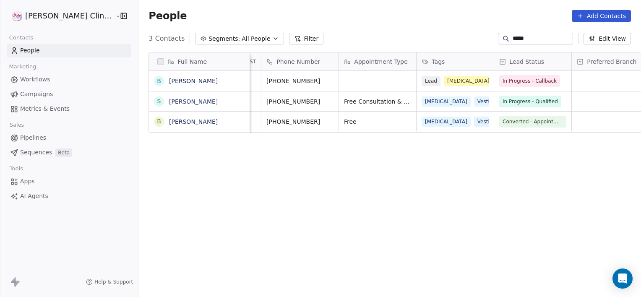
click at [532, 36] on input "*****" at bounding box center [542, 38] width 59 height 8
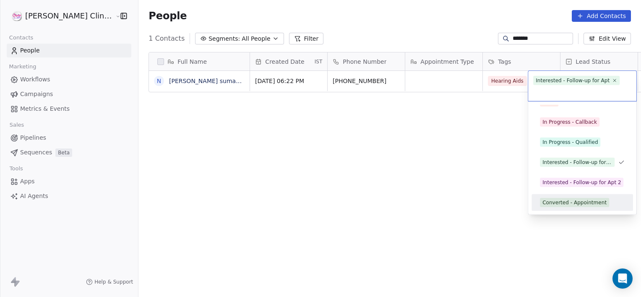
click at [549, 199] on div "Converted - Appointment" at bounding box center [575, 203] width 64 height 8
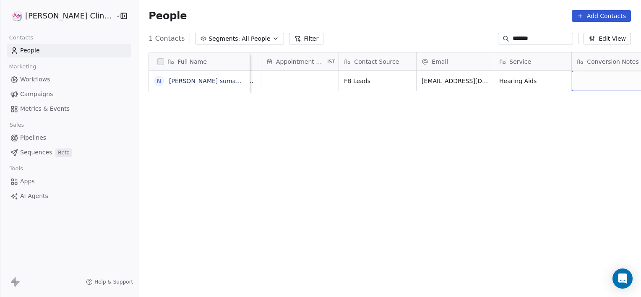
scroll to position [0, 765]
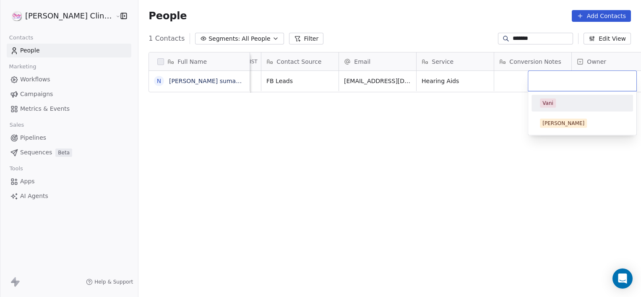
click at [535, 103] on div "Vani" at bounding box center [582, 103] width 95 height 13
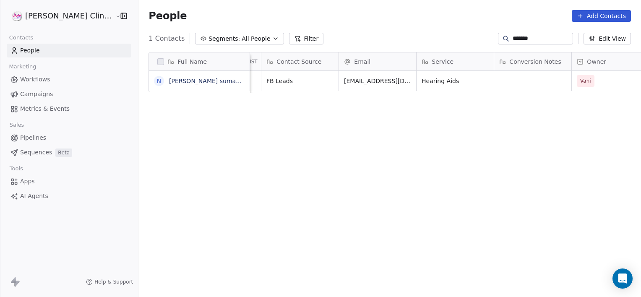
click at [531, 41] on input "*******" at bounding box center [542, 38] width 59 height 8
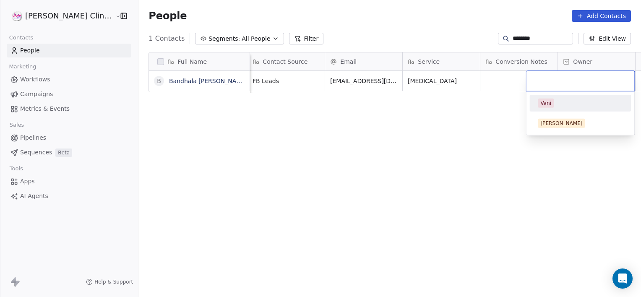
click at [579, 97] on div "Vani" at bounding box center [580, 103] width 95 height 13
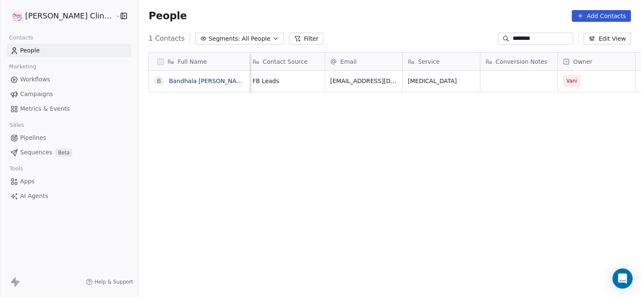
click at [493, 92] on div "కళ్ళు_/_తల_తిరగడం, ఒక_సంవత్సరంగా, అవును_కానీ,_సమస్య_పూర్తిగా_తగ్గలేదు FB Leads …" at bounding box center [63, 182] width 1185 height 223
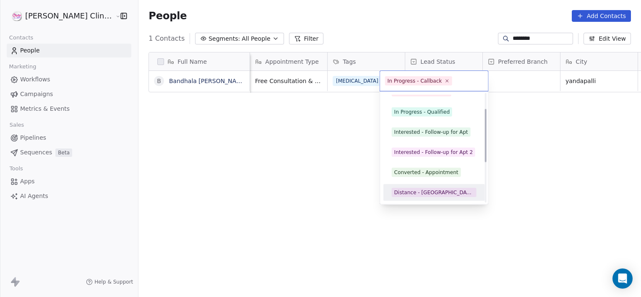
scroll to position [52, 0]
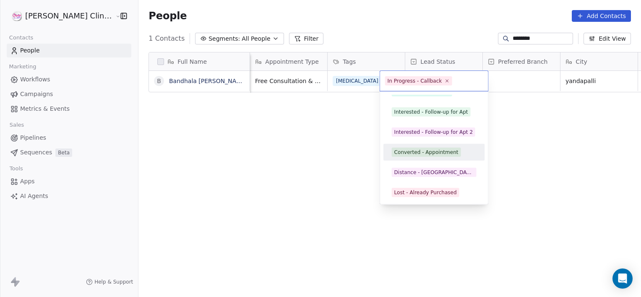
click at [428, 153] on div "Converted - Appointment" at bounding box center [426, 153] width 64 height 8
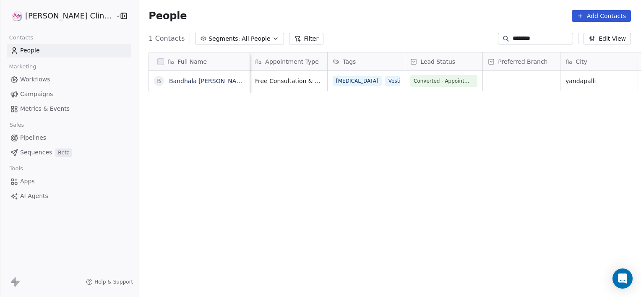
click at [547, 36] on input "********" at bounding box center [542, 38] width 59 height 8
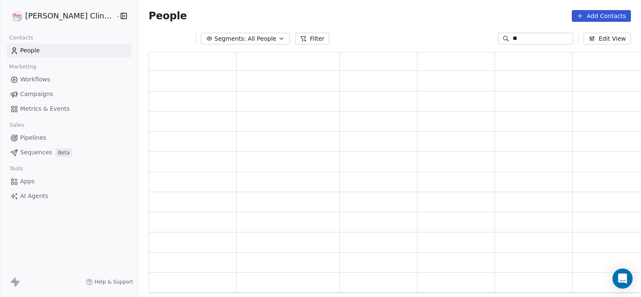
scroll to position [235, 501]
type input "*"
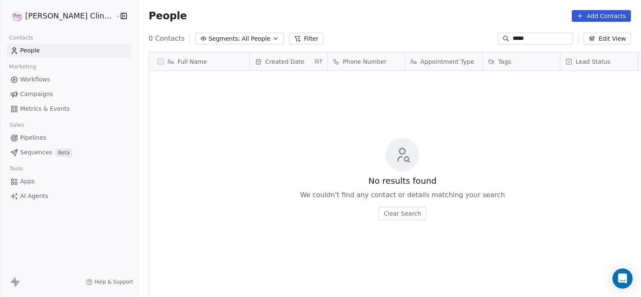
scroll to position [7, 7]
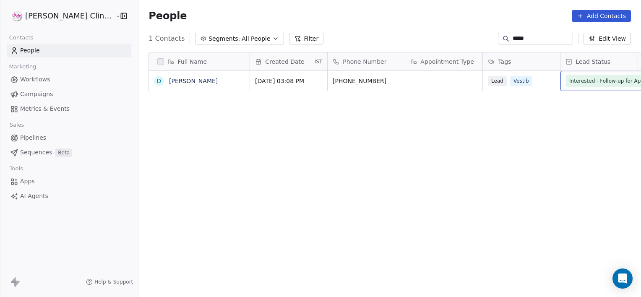
click at [569, 79] on span "Interested - Follow-up for Apt" at bounding box center [605, 81] width 73 height 8
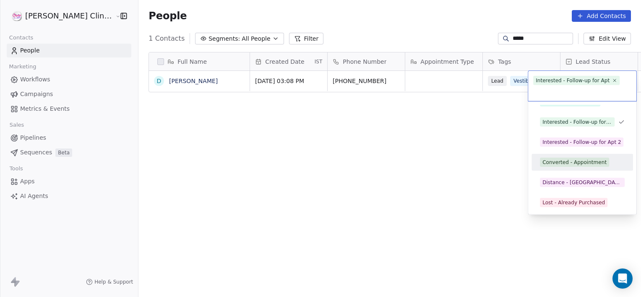
click at [577, 166] on span "Converted - Appointment" at bounding box center [574, 162] width 69 height 9
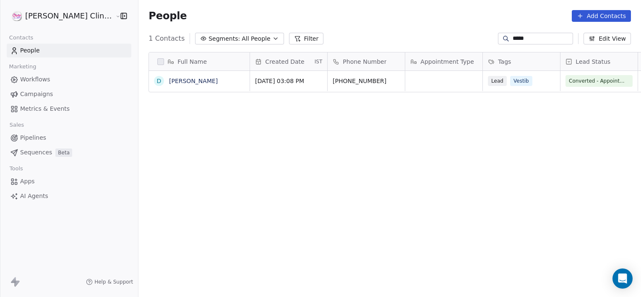
click at [527, 35] on input "*****" at bounding box center [542, 38] width 59 height 8
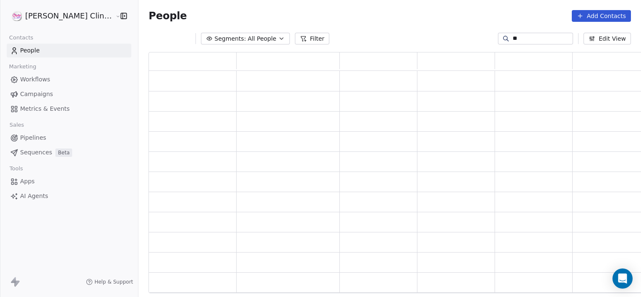
type input "*"
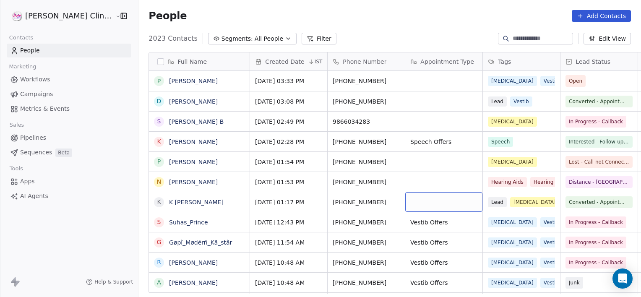
click at [435, 205] on div "grid" at bounding box center [443, 202] width 77 height 20
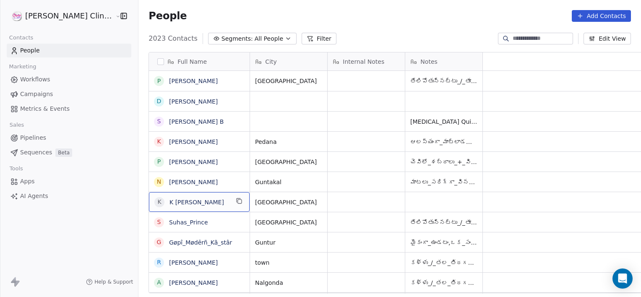
scroll to position [0, 0]
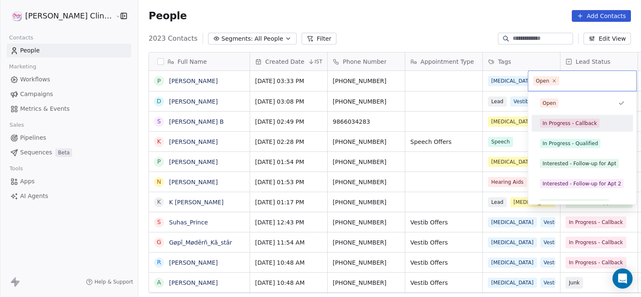
click at [584, 117] on div "In Progress - Callback" at bounding box center [582, 123] width 95 height 13
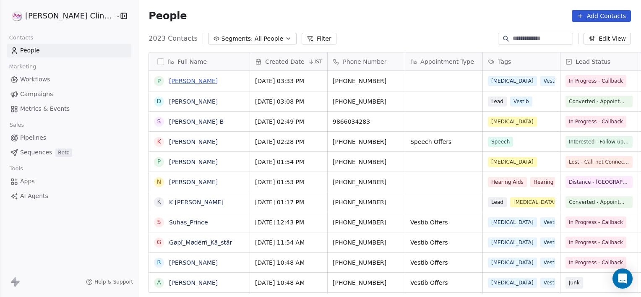
click at [180, 78] on link "[PERSON_NAME]" at bounding box center [193, 81] width 49 height 7
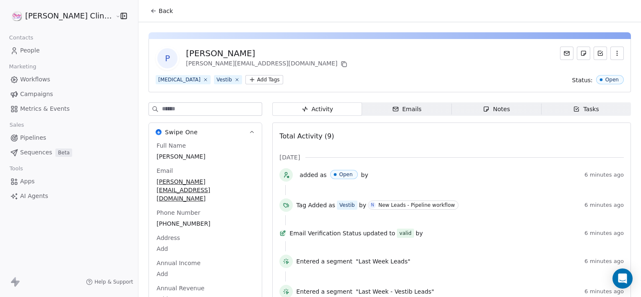
click at [462, 115] on span "Notes Notes" at bounding box center [497, 108] width 90 height 13
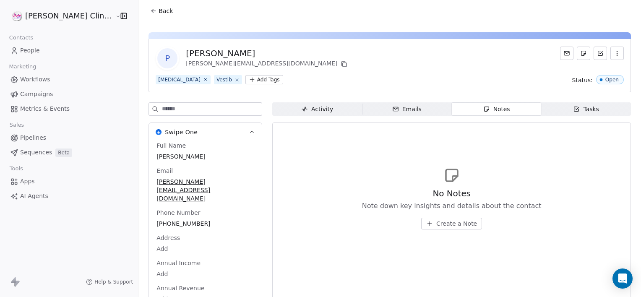
click at [436, 225] on span "Create a Note" at bounding box center [456, 223] width 41 height 8
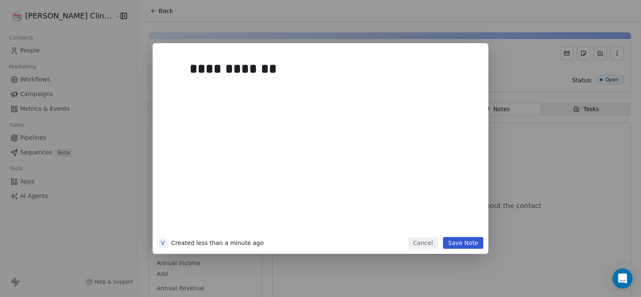
click at [475, 244] on button "Save Note" at bounding box center [463, 243] width 40 height 12
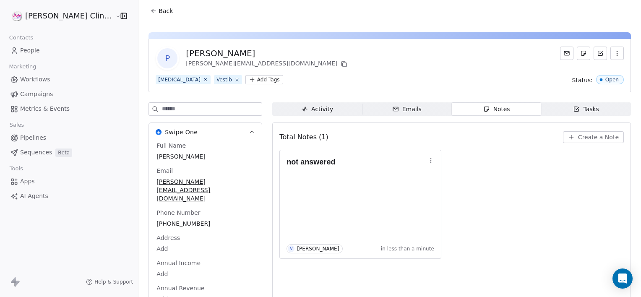
click at [159, 10] on span "Back" at bounding box center [166, 11] width 14 height 8
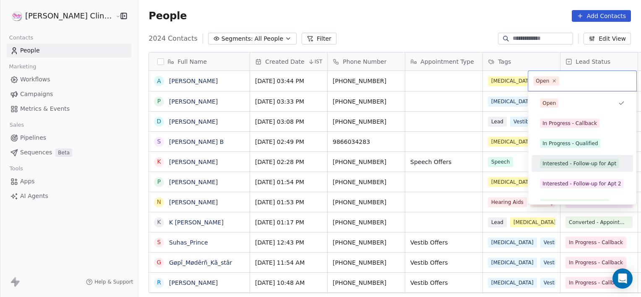
click at [577, 160] on div "Interested - Follow-up for Apt" at bounding box center [580, 164] width 74 height 8
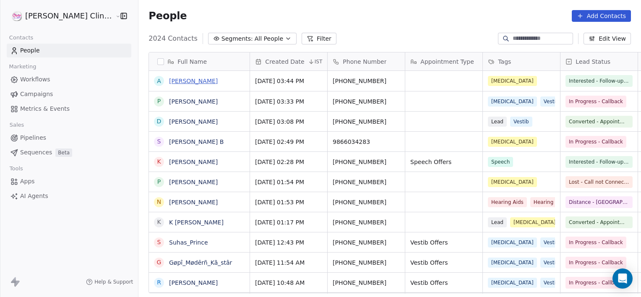
click at [169, 83] on link "[PERSON_NAME]" at bounding box center [193, 81] width 49 height 7
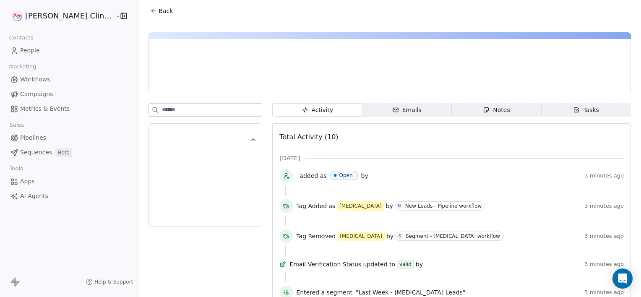
click at [461, 109] on span "Notes Notes" at bounding box center [497, 109] width 90 height 13
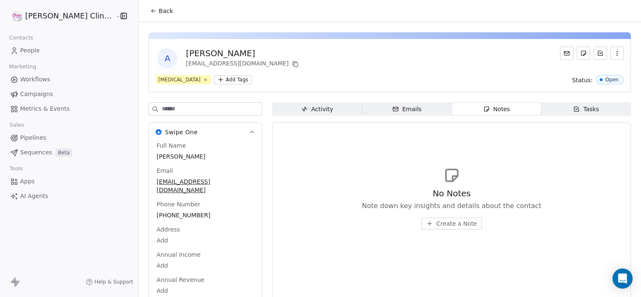
click at [437, 223] on span "Create a Note" at bounding box center [456, 223] width 41 height 8
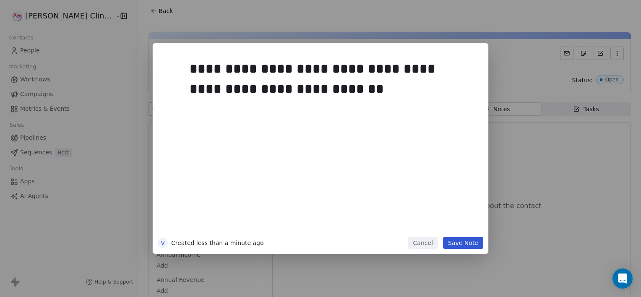
click at [481, 241] on button "Save Note" at bounding box center [463, 243] width 40 height 12
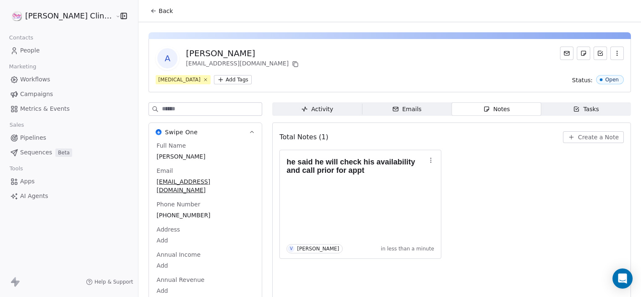
click at [145, 16] on button "Back" at bounding box center [161, 10] width 33 height 15
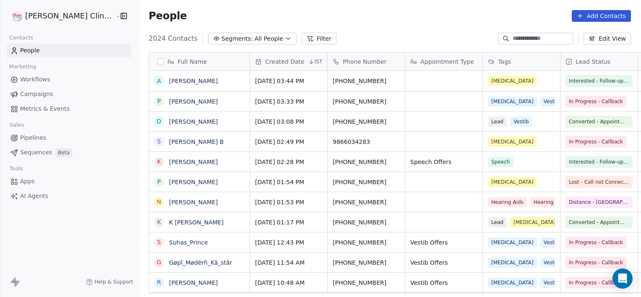
scroll to position [255, 521]
click at [346, 44] on div "2024 Contacts Segments: All People Filter Edit View" at bounding box center [389, 38] width 503 height 13
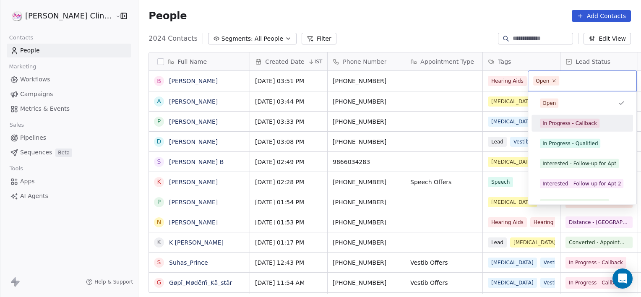
click at [573, 124] on div "In Progress - Callback" at bounding box center [570, 124] width 55 height 8
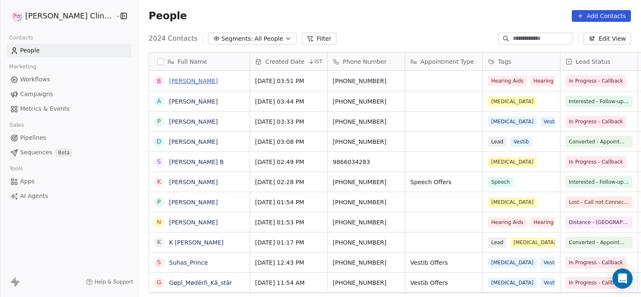
click at [183, 79] on link "[PERSON_NAME]" at bounding box center [193, 81] width 49 height 7
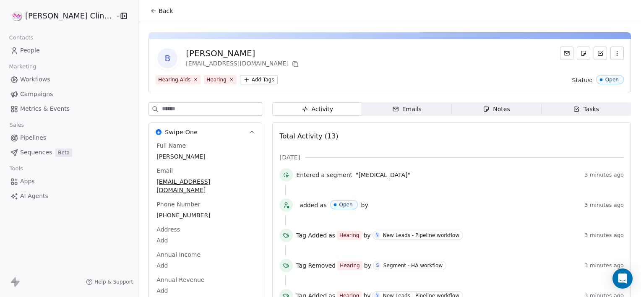
click at [483, 107] on div "Notes" at bounding box center [496, 109] width 27 height 9
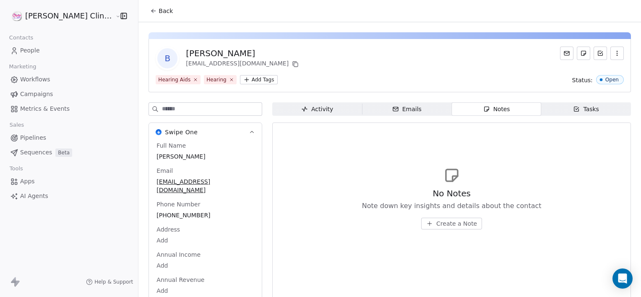
click at [421, 223] on button "Create a Note" at bounding box center [451, 224] width 61 height 12
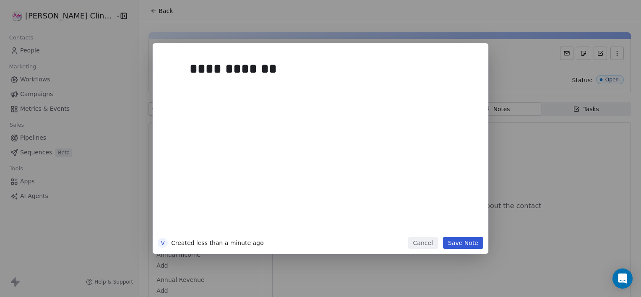
click at [471, 240] on button "Save Note" at bounding box center [463, 243] width 40 height 12
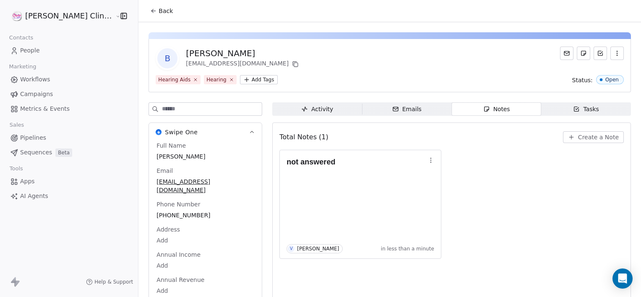
click at [145, 6] on button "Back" at bounding box center [161, 10] width 33 height 15
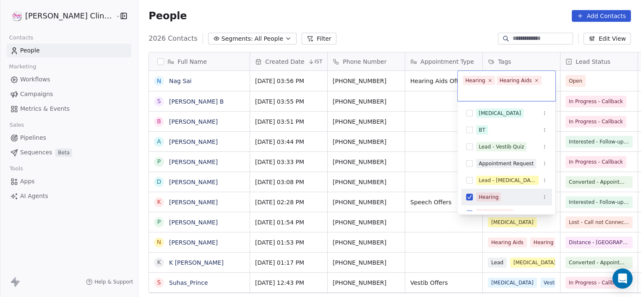
click at [484, 201] on div "Hearing" at bounding box center [506, 197] width 91 height 13
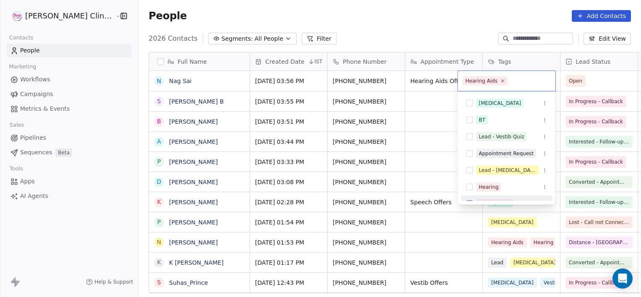
click at [487, 199] on span "Hearing Aids" at bounding box center [494, 203] width 37 height 9
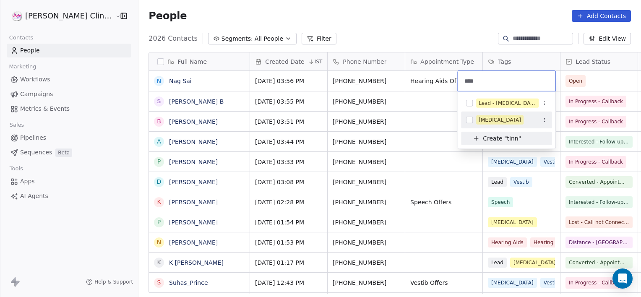
type input "****"
click at [491, 117] on div "[MEDICAL_DATA]" at bounding box center [500, 120] width 42 height 8
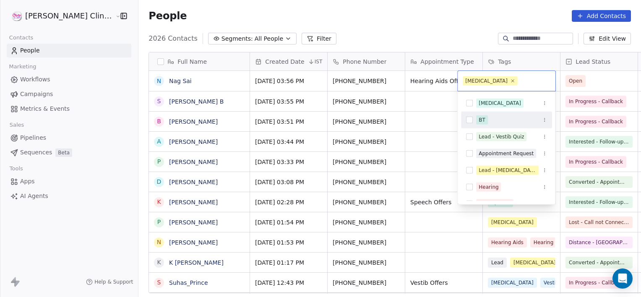
click at [580, 74] on html "[PERSON_NAME] Clinic External Contacts People Marketing Workflows Campaigns Met…" at bounding box center [320, 148] width 641 height 297
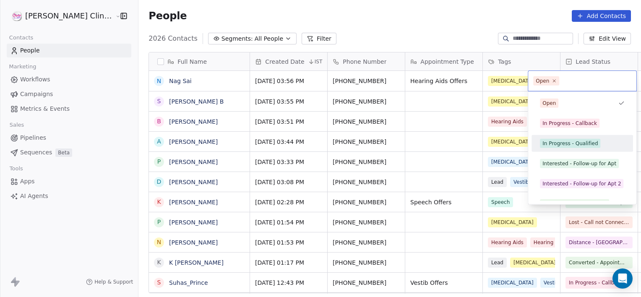
click at [592, 138] on div "In Progress - Qualified" at bounding box center [582, 143] width 95 height 13
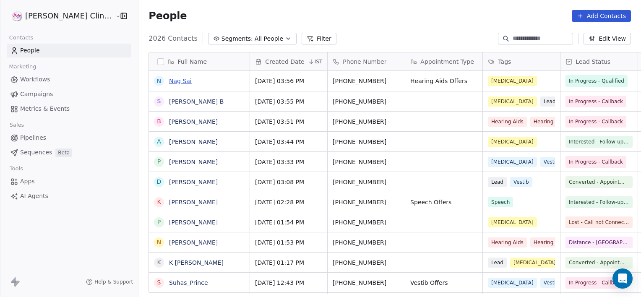
click at [169, 81] on link "Nag Sai" at bounding box center [180, 81] width 23 height 7
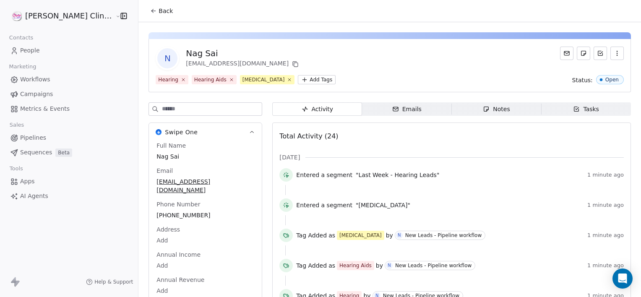
click at [483, 111] on div "Notes" at bounding box center [496, 109] width 27 height 9
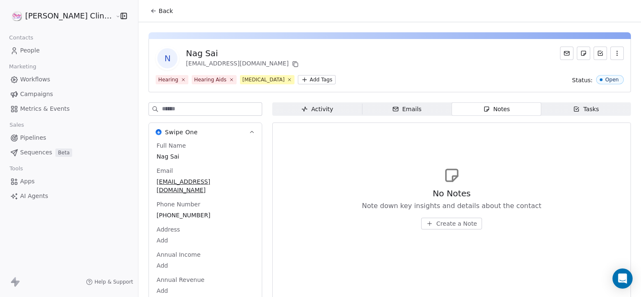
click at [436, 222] on span "Create a Note" at bounding box center [456, 223] width 41 height 8
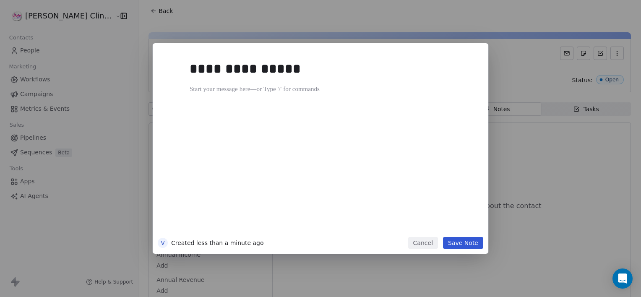
drag, startPoint x: 424, startPoint y: 222, endPoint x: 430, endPoint y: 222, distance: 6.3
click at [430, 222] on div "**********" at bounding box center [333, 144] width 287 height 179
click at [297, 64] on div "**********" at bounding box center [330, 69] width 281 height 20
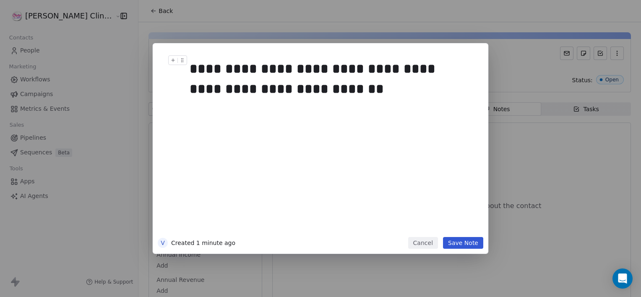
click at [462, 244] on button "Save Note" at bounding box center [463, 243] width 40 height 12
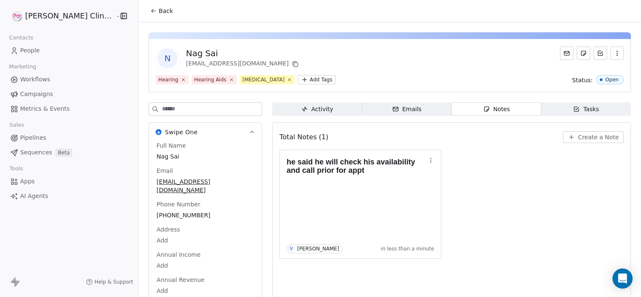
click at [145, 10] on button "Back" at bounding box center [161, 10] width 33 height 15
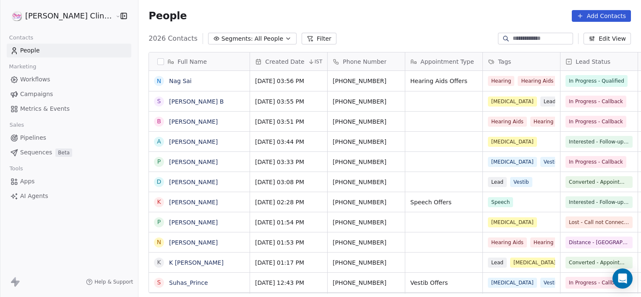
scroll to position [255, 521]
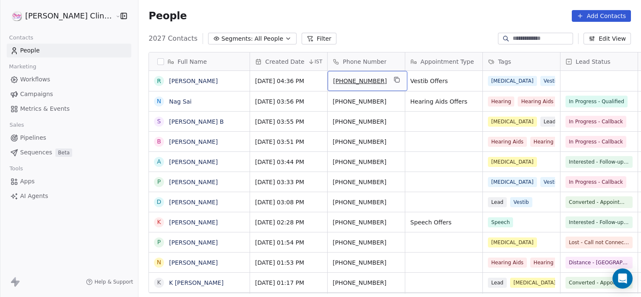
click at [544, 34] on input at bounding box center [542, 38] width 59 height 8
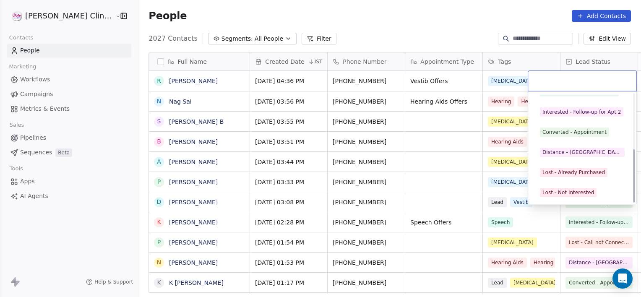
scroll to position [112, 0]
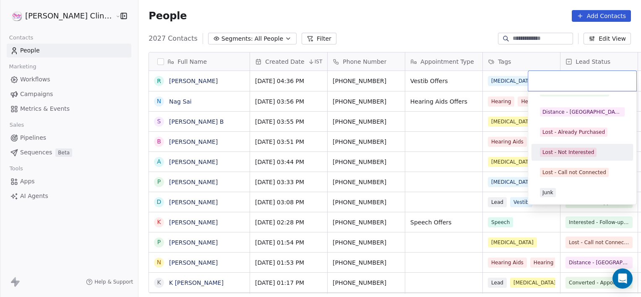
click at [581, 155] on div "Lost - Not Interested" at bounding box center [569, 153] width 52 height 8
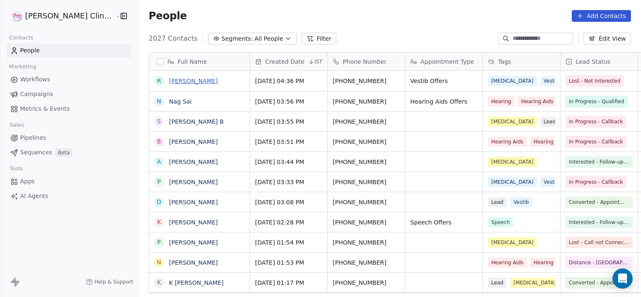
click at [190, 83] on link "[PERSON_NAME]" at bounding box center [193, 81] width 49 height 7
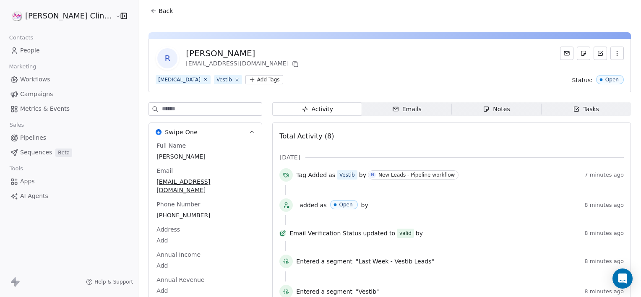
click at [507, 110] on span "Notes Notes" at bounding box center [497, 108] width 90 height 13
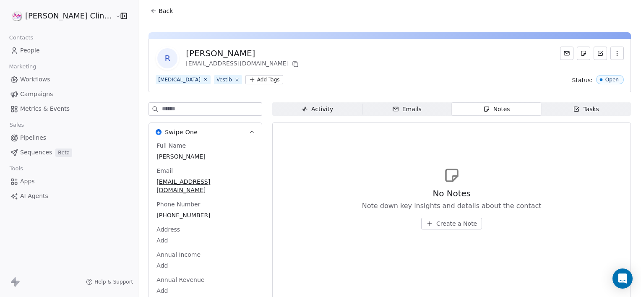
click at [436, 220] on span "Create a Note" at bounding box center [456, 223] width 41 height 8
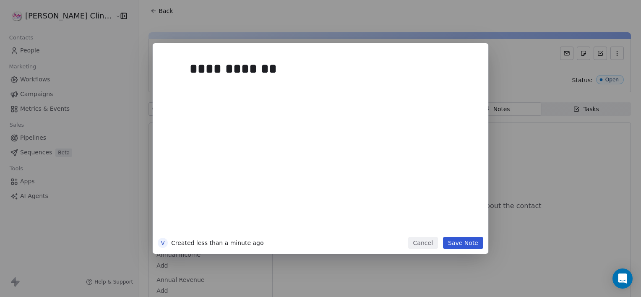
click at [466, 242] on button "Save Note" at bounding box center [463, 243] width 40 height 12
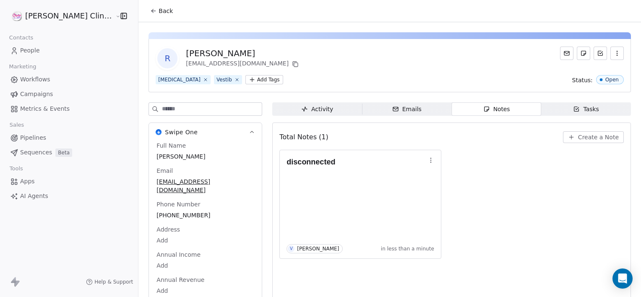
click at [145, 18] on button "Back" at bounding box center [161, 10] width 33 height 15
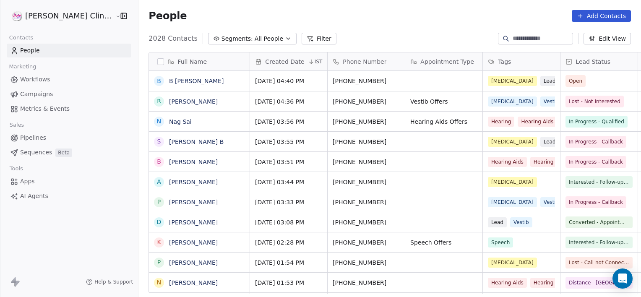
scroll to position [255, 521]
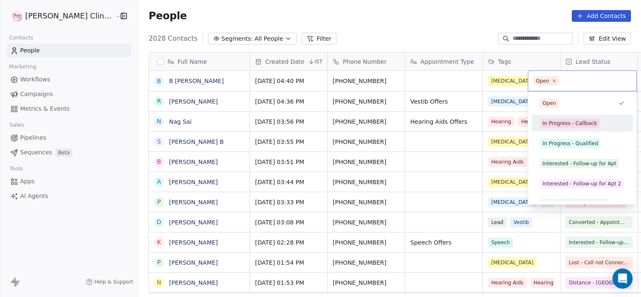
click at [586, 120] on div "In Progress - Callback" at bounding box center [570, 124] width 55 height 8
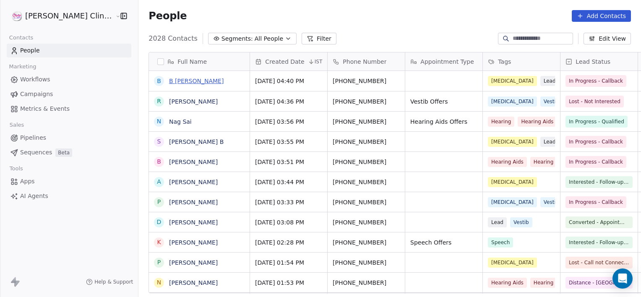
click at [171, 78] on link "B [PERSON_NAME]" at bounding box center [196, 81] width 55 height 7
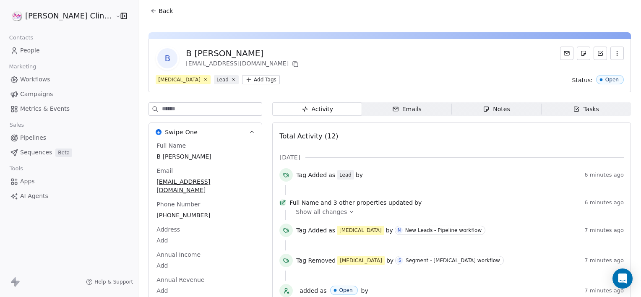
click at [159, 10] on span "Back" at bounding box center [166, 11] width 14 height 8
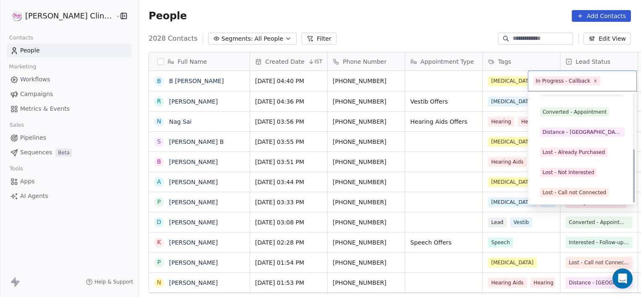
scroll to position [112, 0]
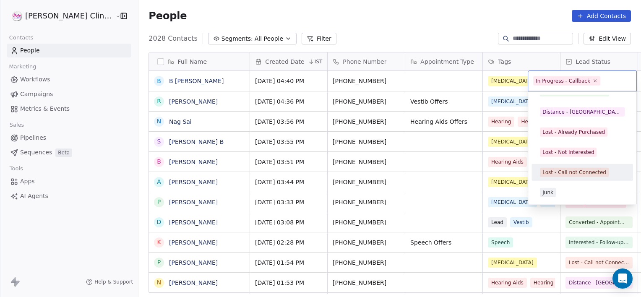
click at [577, 166] on div "Lost - Call not Connected" at bounding box center [582, 172] width 95 height 13
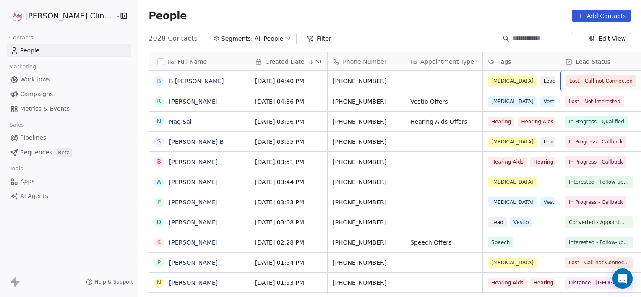
click at [569, 81] on span "Lost - Call not Connected" at bounding box center [600, 81] width 63 height 8
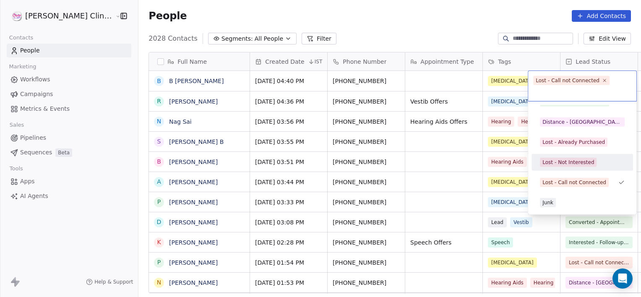
click at [588, 163] on div "Lost - Not Interested" at bounding box center [569, 163] width 52 height 8
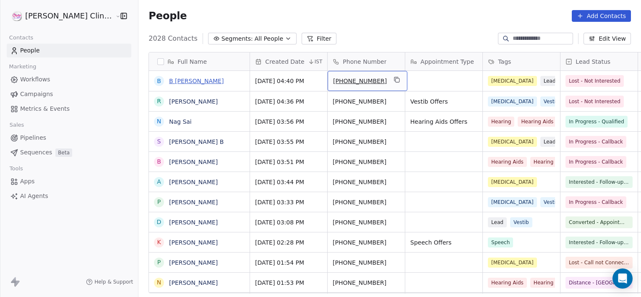
click at [169, 79] on link "B [PERSON_NAME]" at bounding box center [196, 81] width 55 height 7
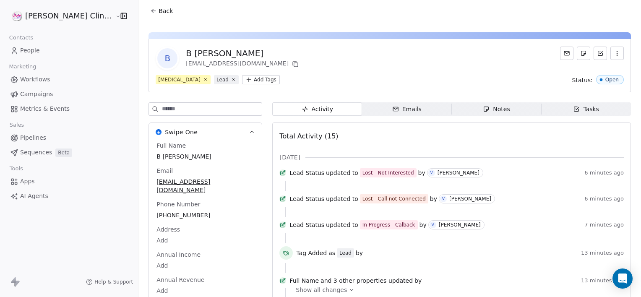
click at [483, 112] on div "Notes" at bounding box center [496, 109] width 27 height 9
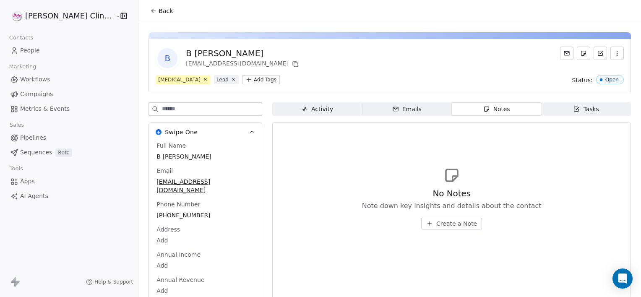
click at [444, 224] on span "Create a Note" at bounding box center [456, 223] width 41 height 8
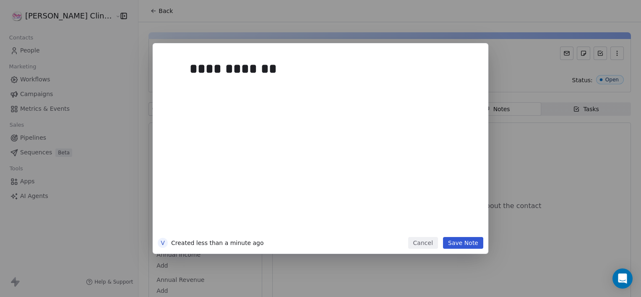
click at [459, 239] on button "Save Note" at bounding box center [463, 243] width 40 height 12
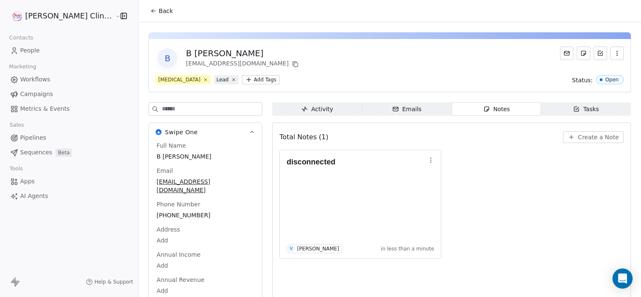
click at [145, 15] on button "Back" at bounding box center [161, 10] width 33 height 15
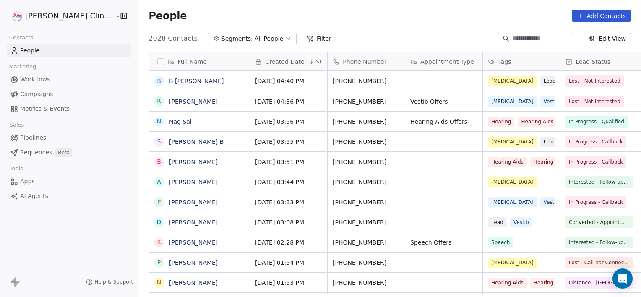
scroll to position [255, 521]
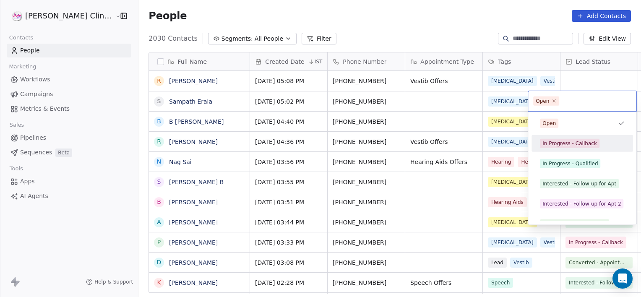
click at [574, 144] on div "In Progress - Callback" at bounding box center [570, 144] width 55 height 8
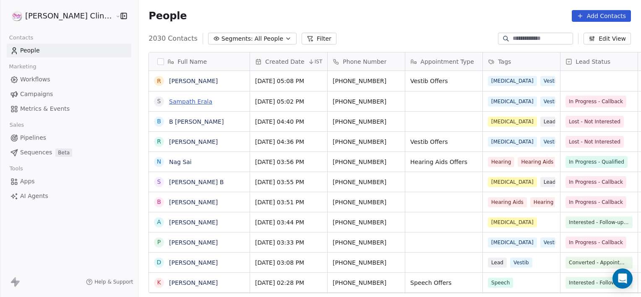
click at [169, 103] on link "Sampath Erala" at bounding box center [190, 101] width 43 height 7
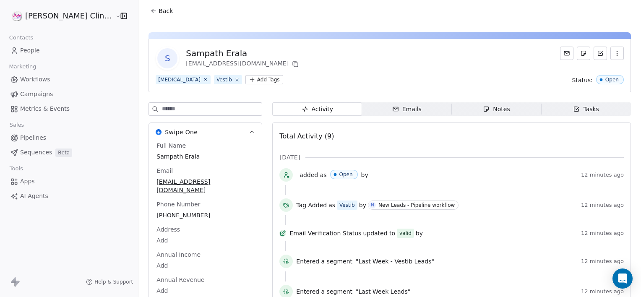
click at [452, 113] on span "Notes Notes" at bounding box center [497, 108] width 90 height 13
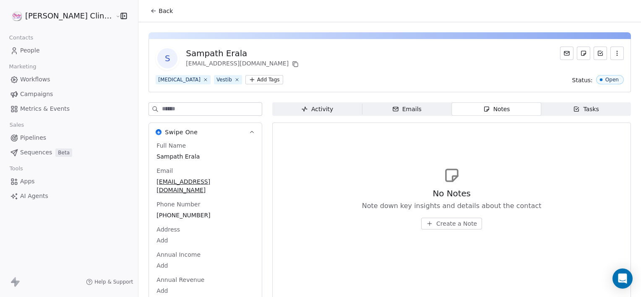
click at [159, 13] on span "Back" at bounding box center [166, 11] width 14 height 8
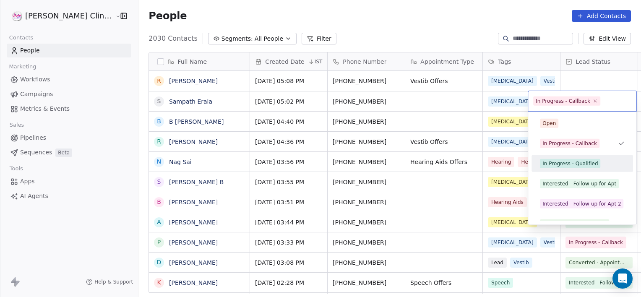
click at [544, 162] on div "In Progress - Qualified" at bounding box center [570, 164] width 55 height 8
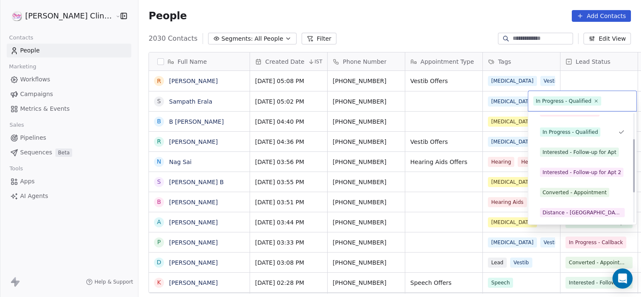
scroll to position [52, 0]
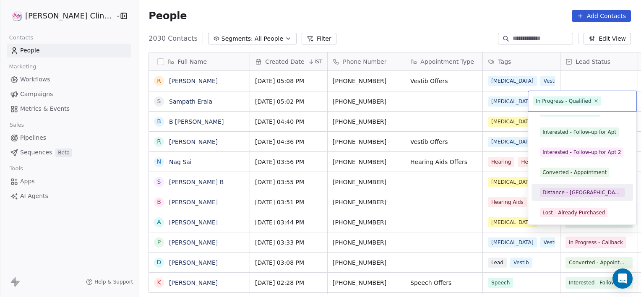
click at [568, 189] on div "Distance - [GEOGRAPHIC_DATA]" at bounding box center [583, 193] width 80 height 8
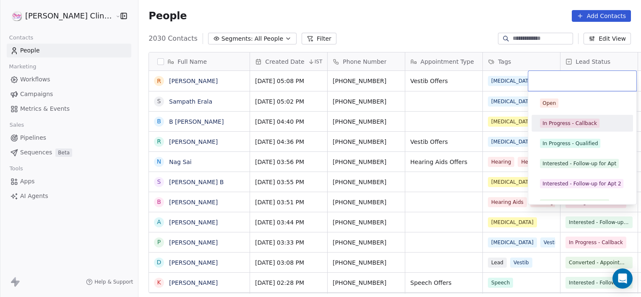
click at [567, 119] on span "In Progress - Callback" at bounding box center [570, 123] width 60 height 9
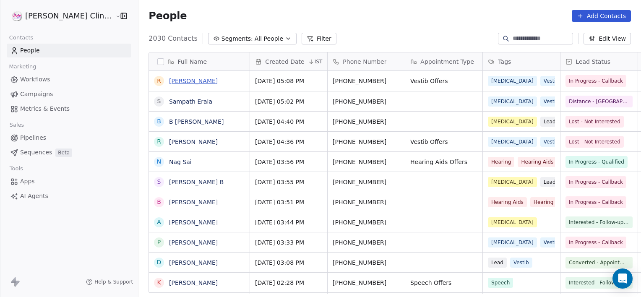
click at [174, 81] on link "[PERSON_NAME]" at bounding box center [193, 81] width 49 height 7
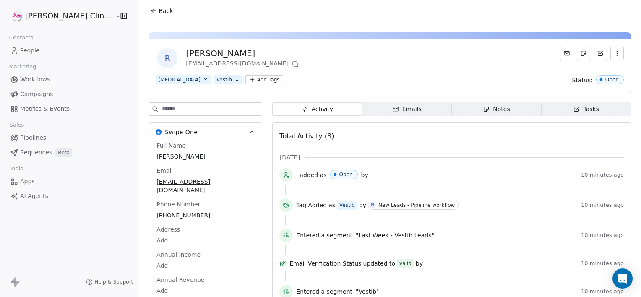
click at [452, 109] on span "Notes Notes" at bounding box center [497, 108] width 90 height 13
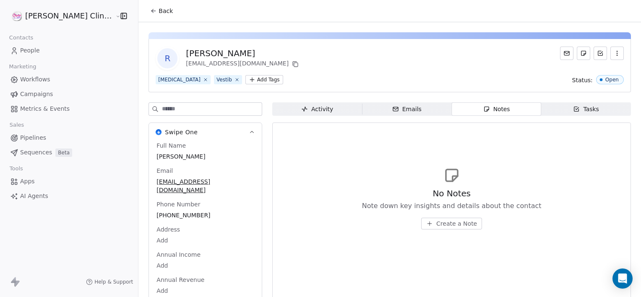
click at [436, 222] on span "Create a Note" at bounding box center [456, 223] width 41 height 8
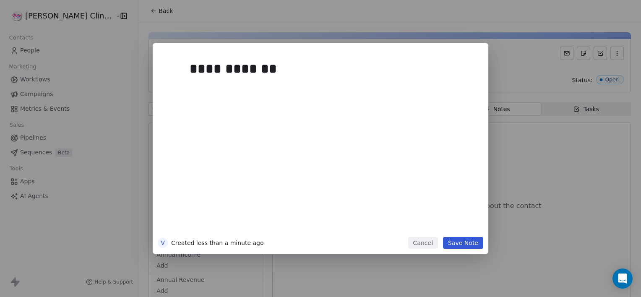
click at [473, 241] on button "Save Note" at bounding box center [463, 243] width 40 height 12
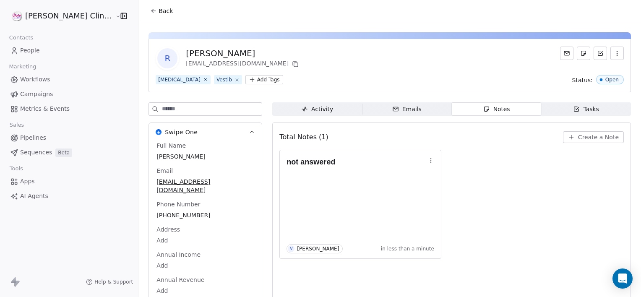
click at [145, 9] on button "Back" at bounding box center [161, 10] width 33 height 15
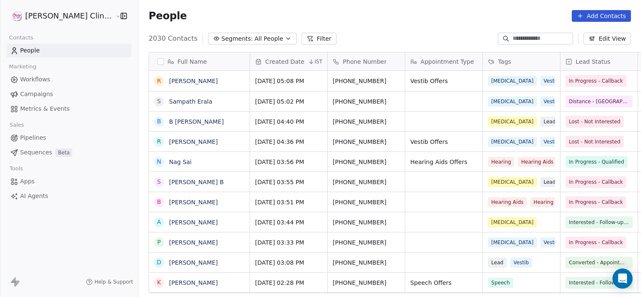
scroll to position [255, 521]
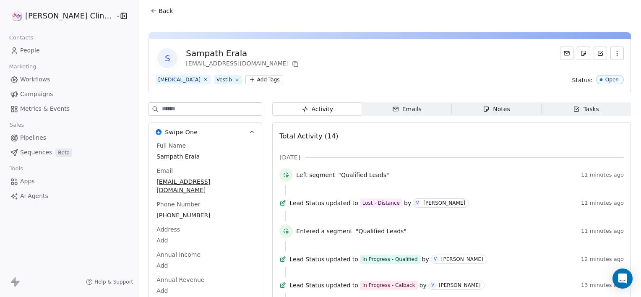
click at [145, 5] on button "Back" at bounding box center [161, 10] width 33 height 15
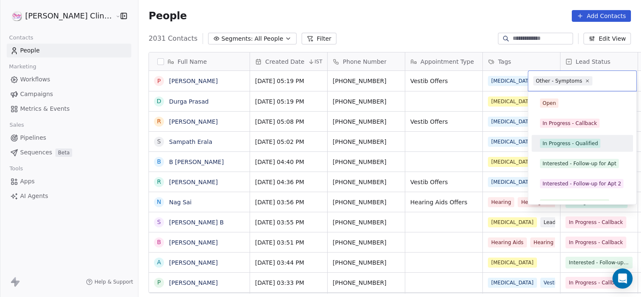
click at [563, 140] on div "In Progress - Qualified" at bounding box center [570, 144] width 55 height 8
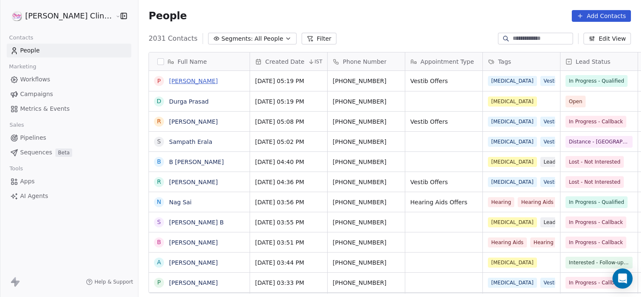
click at [169, 83] on link "[PERSON_NAME]" at bounding box center [193, 81] width 49 height 7
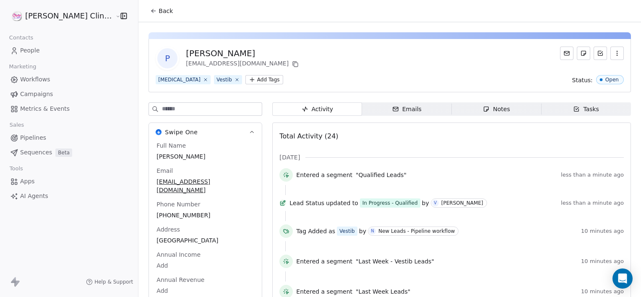
click at [484, 115] on span "Notes Notes" at bounding box center [497, 108] width 90 height 13
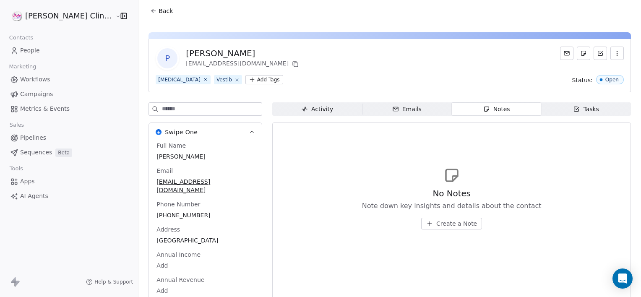
click at [441, 217] on div "No Notes Note down key insights and details about the contact Create a Note" at bounding box center [452, 209] width 180 height 42
click at [436, 227] on span "Create a Note" at bounding box center [456, 223] width 41 height 8
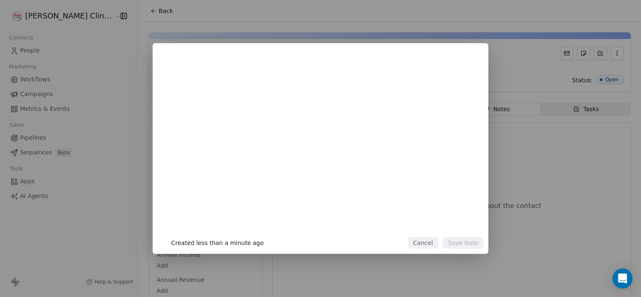
click at [430, 227] on div at bounding box center [333, 144] width 287 height 179
click at [430, 227] on div "*******" at bounding box center [333, 144] width 287 height 179
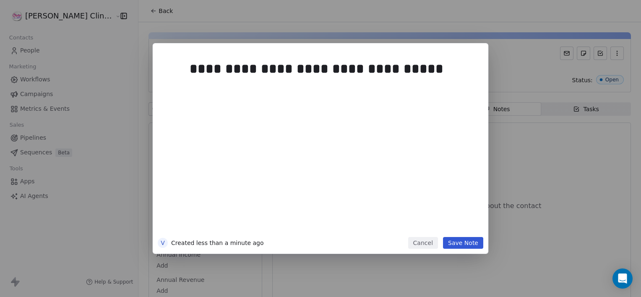
click at [467, 243] on button "Save Note" at bounding box center [463, 243] width 40 height 12
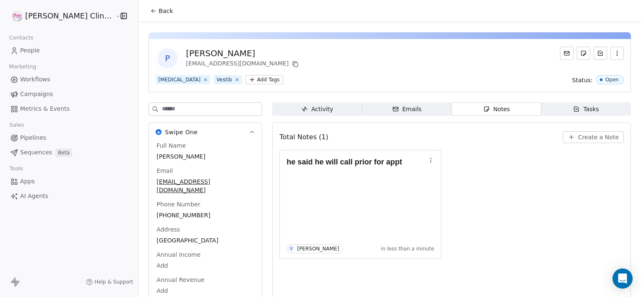
click at [145, 4] on button "Back" at bounding box center [161, 10] width 33 height 15
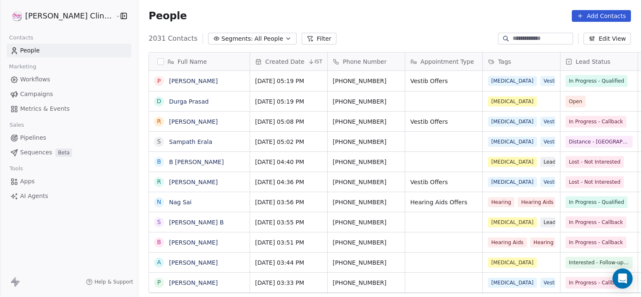
scroll to position [255, 521]
click at [188, 107] on div "D [PERSON_NAME]" at bounding box center [199, 101] width 101 height 20
click at [188, 107] on textarea "**********" at bounding box center [174, 104] width 100 height 26
type textarea "**********"
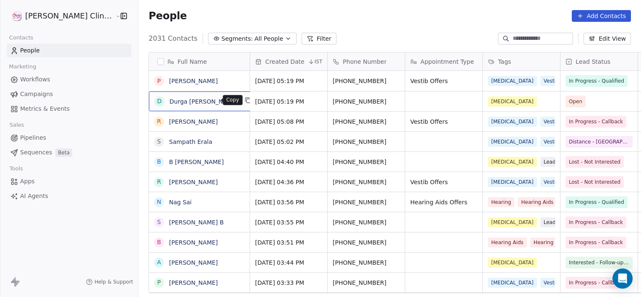
click at [243, 104] on button "grid" at bounding box center [248, 100] width 10 height 10
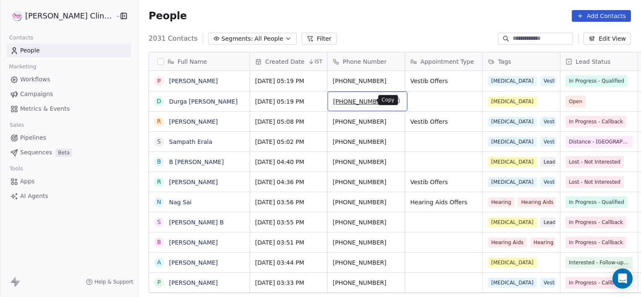
click at [394, 101] on icon "grid" at bounding box center [397, 100] width 7 height 7
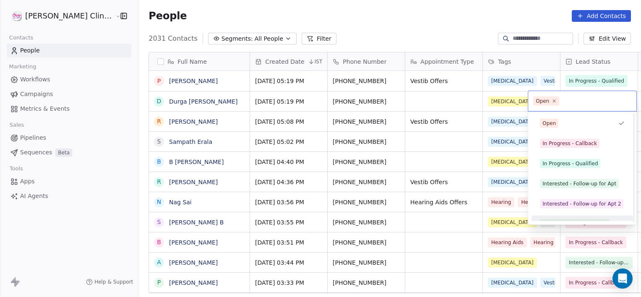
scroll to position [31, 0]
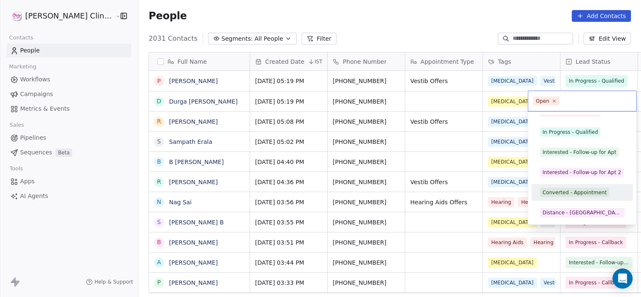
click at [563, 188] on span "Converted - Appointment" at bounding box center [574, 192] width 69 height 9
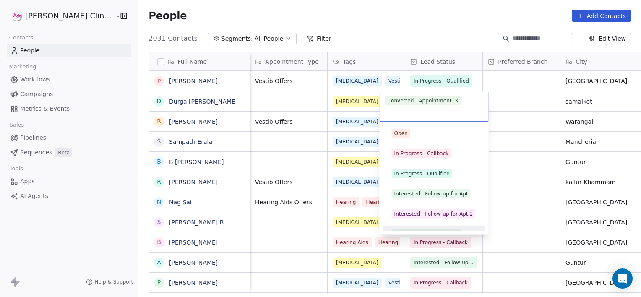
scroll to position [11, 0]
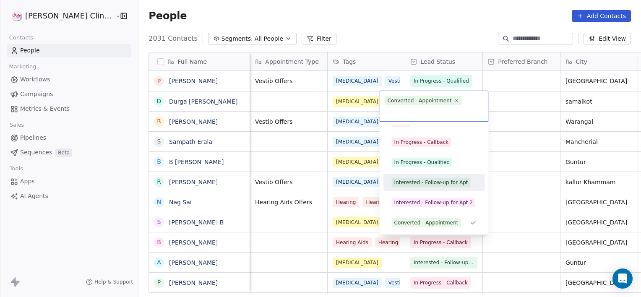
click at [410, 181] on div "Interested - Follow-up for Apt" at bounding box center [431, 183] width 74 height 8
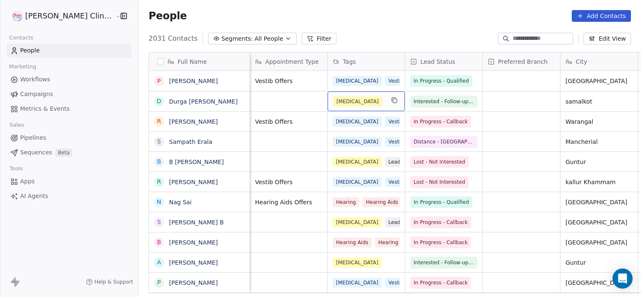
click at [339, 101] on div "[MEDICAL_DATA]" at bounding box center [358, 102] width 51 height 10
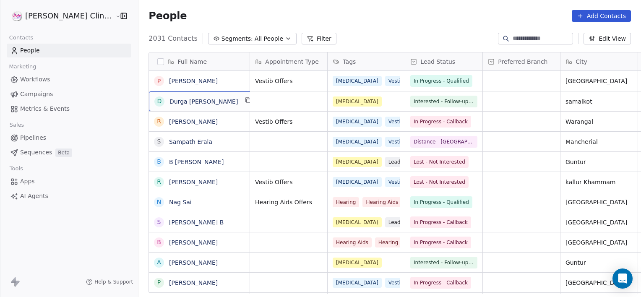
scroll to position [0, 0]
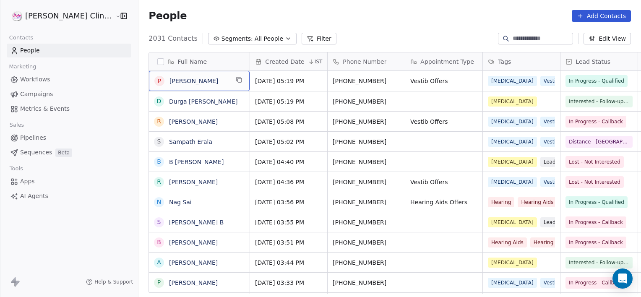
click at [209, 82] on div "P [PERSON_NAME]" at bounding box center [199, 81] width 101 height 20
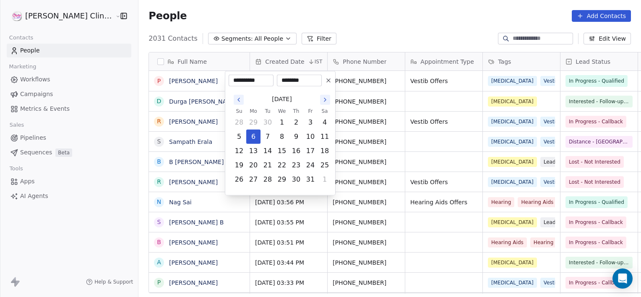
click at [428, 160] on html "[PERSON_NAME] Clinic External Contacts People Marketing Workflows Campaigns Met…" at bounding box center [320, 148] width 641 height 297
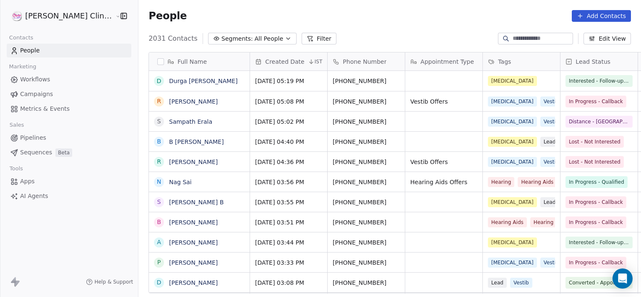
scroll to position [255, 521]
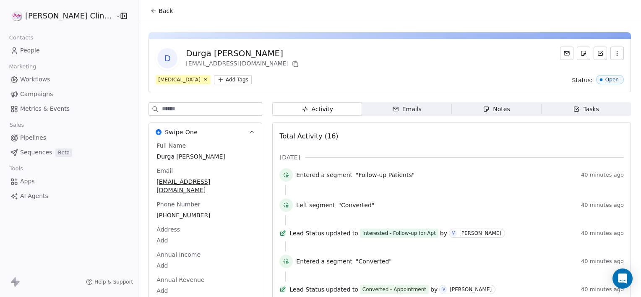
click at [145, 15] on button "Back" at bounding box center [161, 10] width 33 height 15
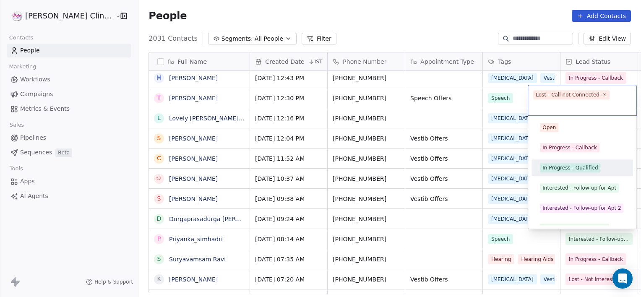
click at [566, 161] on div "In Progress - Qualified" at bounding box center [582, 167] width 95 height 13
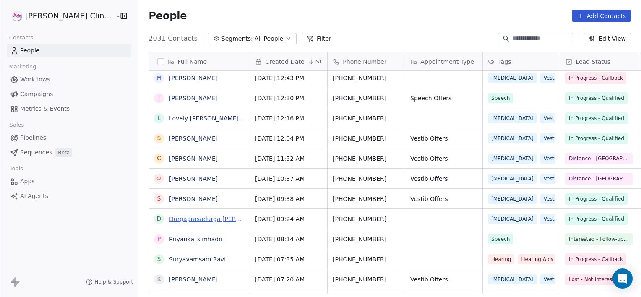
click at [169, 219] on link "Durgaprasadurga [PERSON_NAME] Vaidani" at bounding box center [231, 219] width 125 height 7
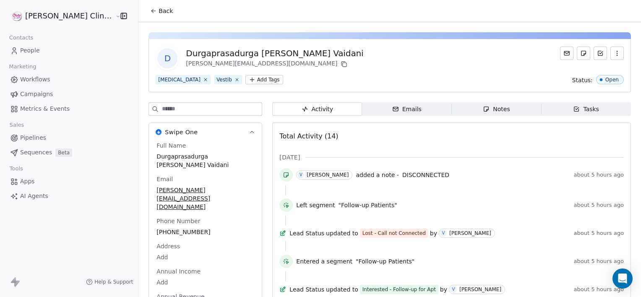
click at [472, 101] on div "D Durgaprasadurga Prasadh Vaidani durgaprasad.vaidani@gmail.com Vertigo Vestib …" at bounding box center [389, 296] width 503 height 548
click at [483, 107] on icon "button" at bounding box center [486, 109] width 7 height 7
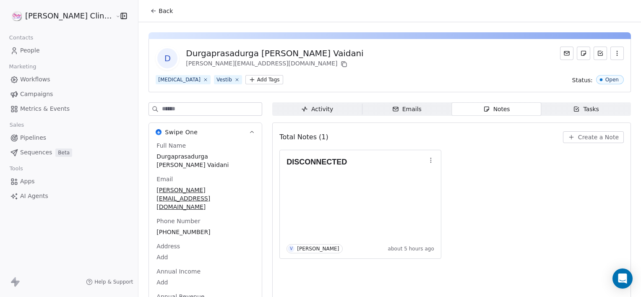
click at [582, 138] on span "Create a Note" at bounding box center [598, 137] width 41 height 8
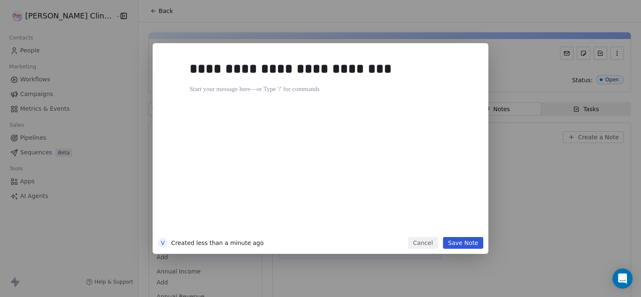
click at [416, 197] on div "**********" at bounding box center [333, 144] width 287 height 179
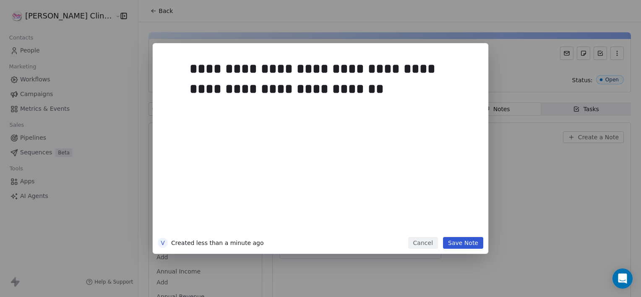
click at [467, 242] on button "Save Note" at bounding box center [463, 243] width 40 height 12
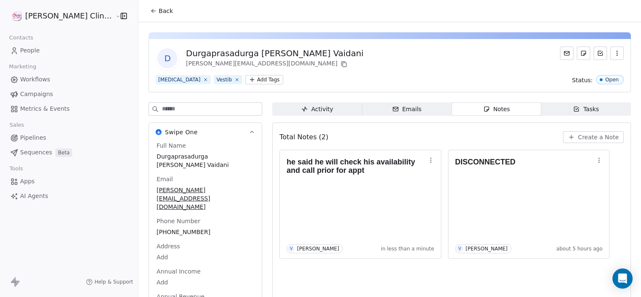
click at [159, 8] on span "Back" at bounding box center [166, 11] width 14 height 8
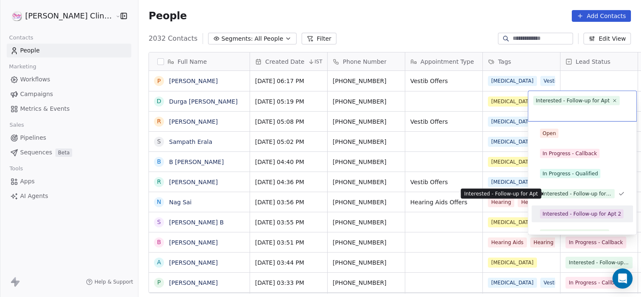
scroll to position [11, 0]
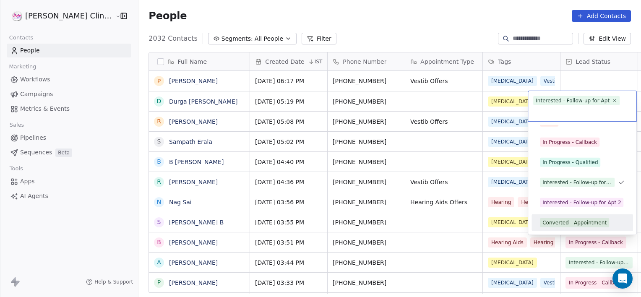
click at [571, 225] on div "Converted - Appointment" at bounding box center [575, 223] width 64 height 8
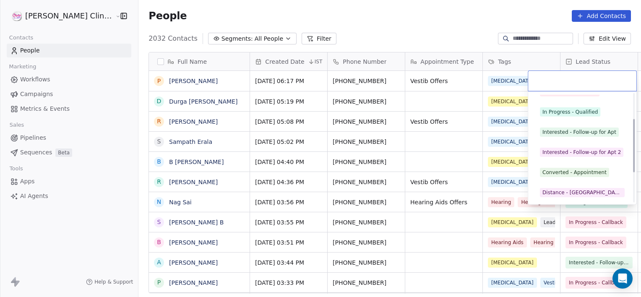
scroll to position [72, 0]
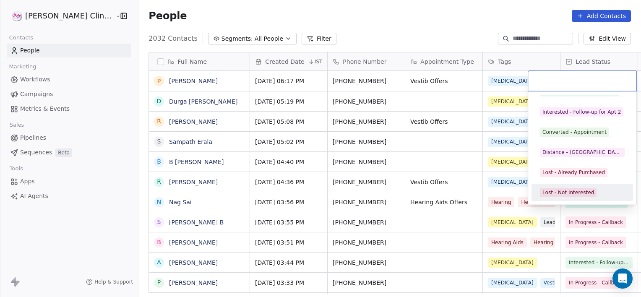
click at [578, 183] on div "Open In Progress - Callback In Progress - Qualified Interested - Follow-up for …" at bounding box center [583, 132] width 102 height 218
click at [576, 191] on div "Lost - Call not Connected" at bounding box center [575, 193] width 64 height 8
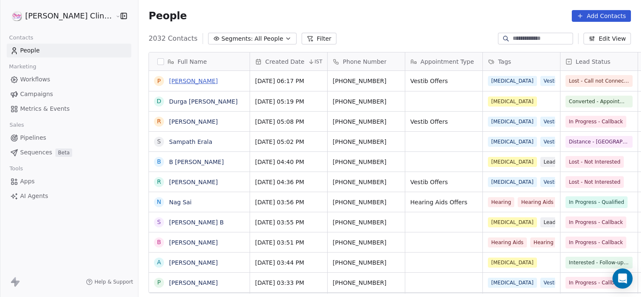
click at [193, 84] on link "Pendyala Bhaskar Bhaskar" at bounding box center [193, 81] width 49 height 7
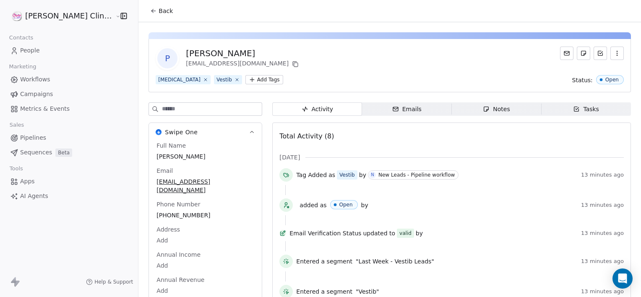
click at [509, 107] on span "Notes Notes" at bounding box center [497, 108] width 90 height 13
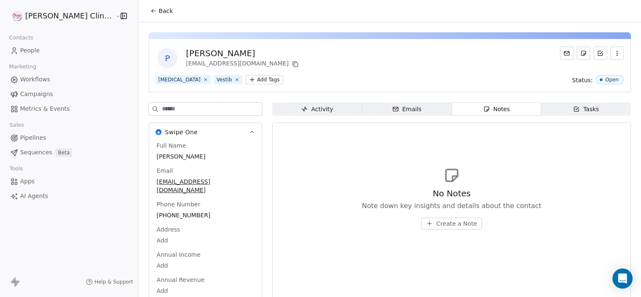
click at [439, 223] on span "Create a Note" at bounding box center [456, 223] width 41 height 8
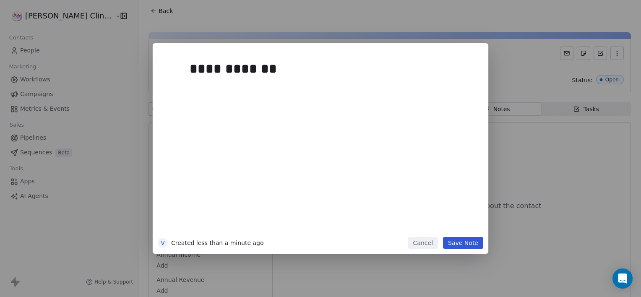
click at [461, 244] on button "Save Note" at bounding box center [463, 243] width 40 height 12
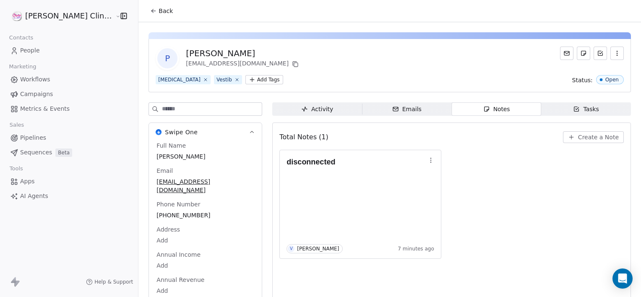
click at [145, 15] on button "Back" at bounding box center [161, 10] width 33 height 15
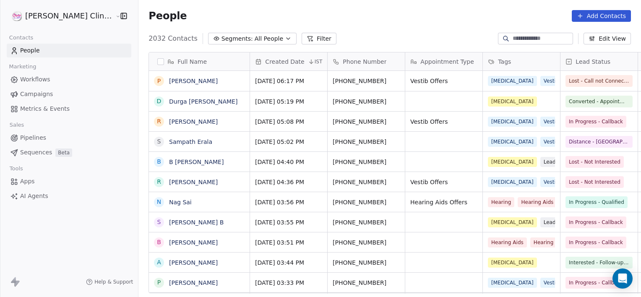
scroll to position [255, 521]
click at [255, 37] on span "All People" at bounding box center [269, 38] width 29 height 9
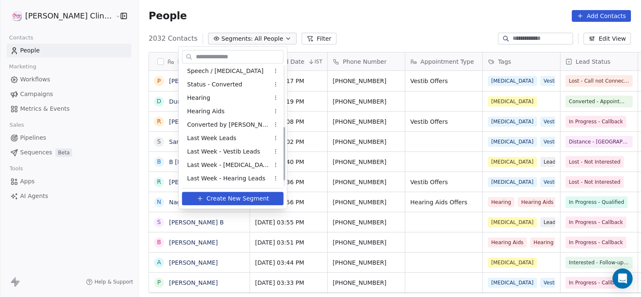
scroll to position [137, 0]
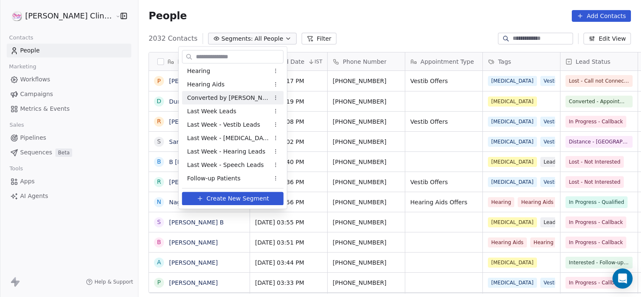
click at [222, 99] on span "Converted by Vani" at bounding box center [228, 98] width 82 height 9
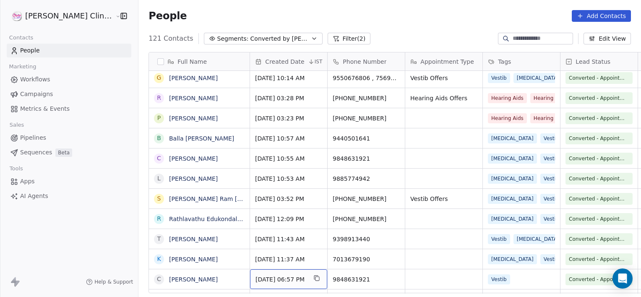
scroll to position [84, 0]
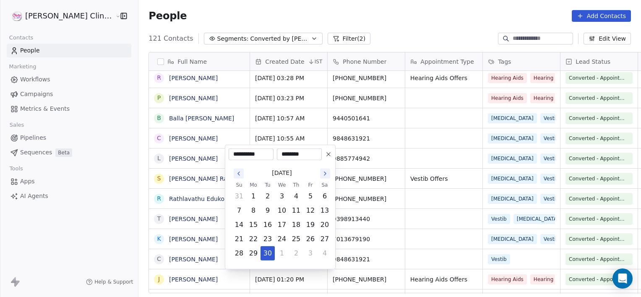
click at [347, 154] on html "RASYA Clinic External Contacts People Marketing Workflows Campaigns Metrics & E…" at bounding box center [320, 148] width 641 height 297
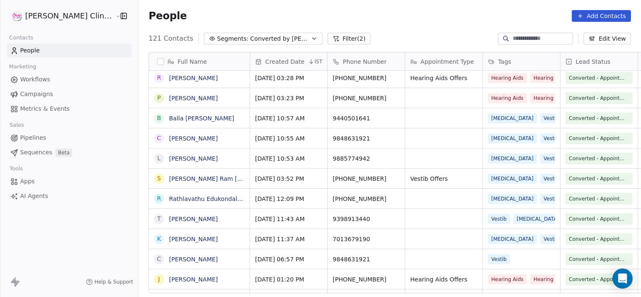
drag, startPoint x: 520, startPoint y: 44, endPoint x: 516, endPoint y: 37, distance: 7.7
click at [516, 37] on div at bounding box center [535, 39] width 75 height 12
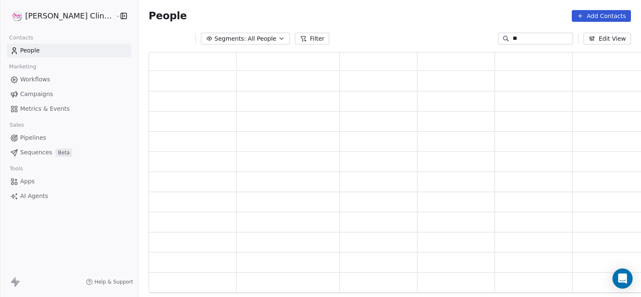
scroll to position [235, 501]
type input "******"
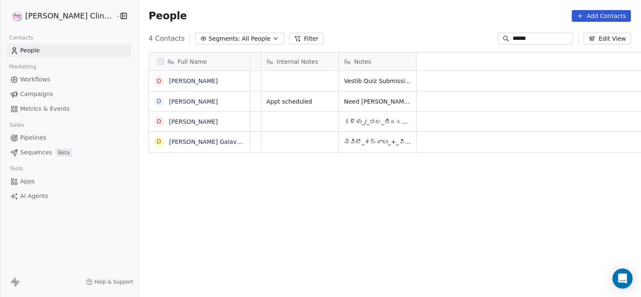
scroll to position [0, 0]
